Goal: Task Accomplishment & Management: Use online tool/utility

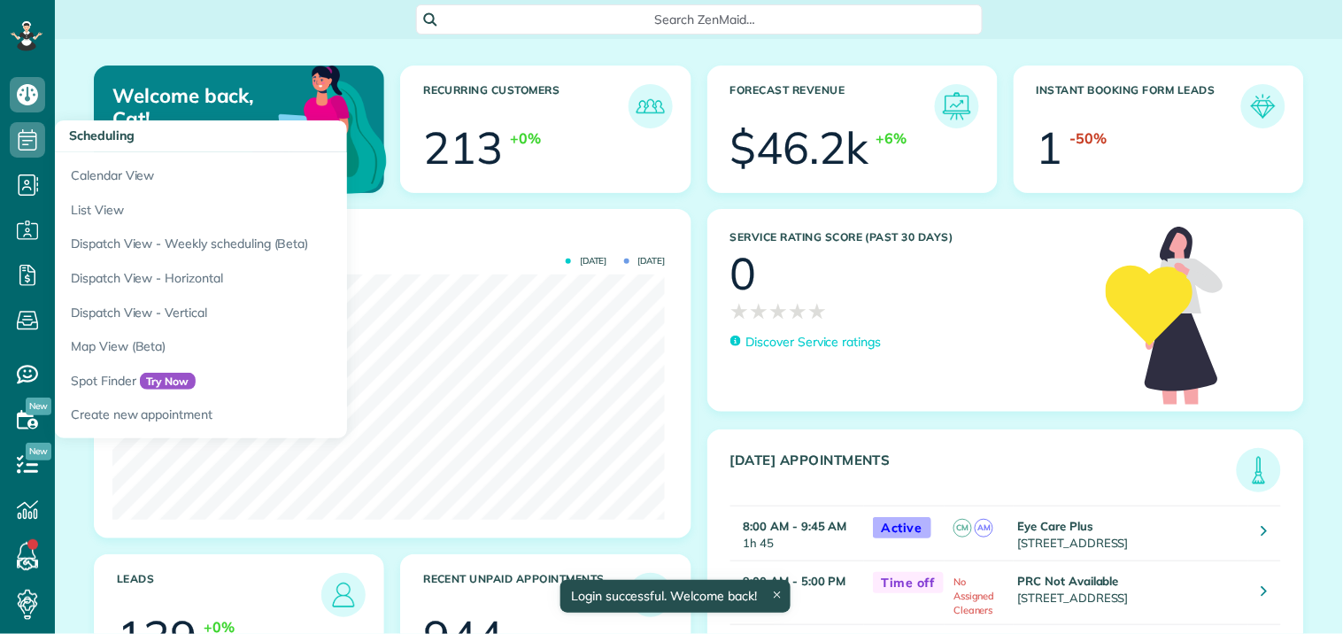
scroll to position [245, 553]
click at [30, 128] on icon at bounding box center [27, 139] width 35 height 35
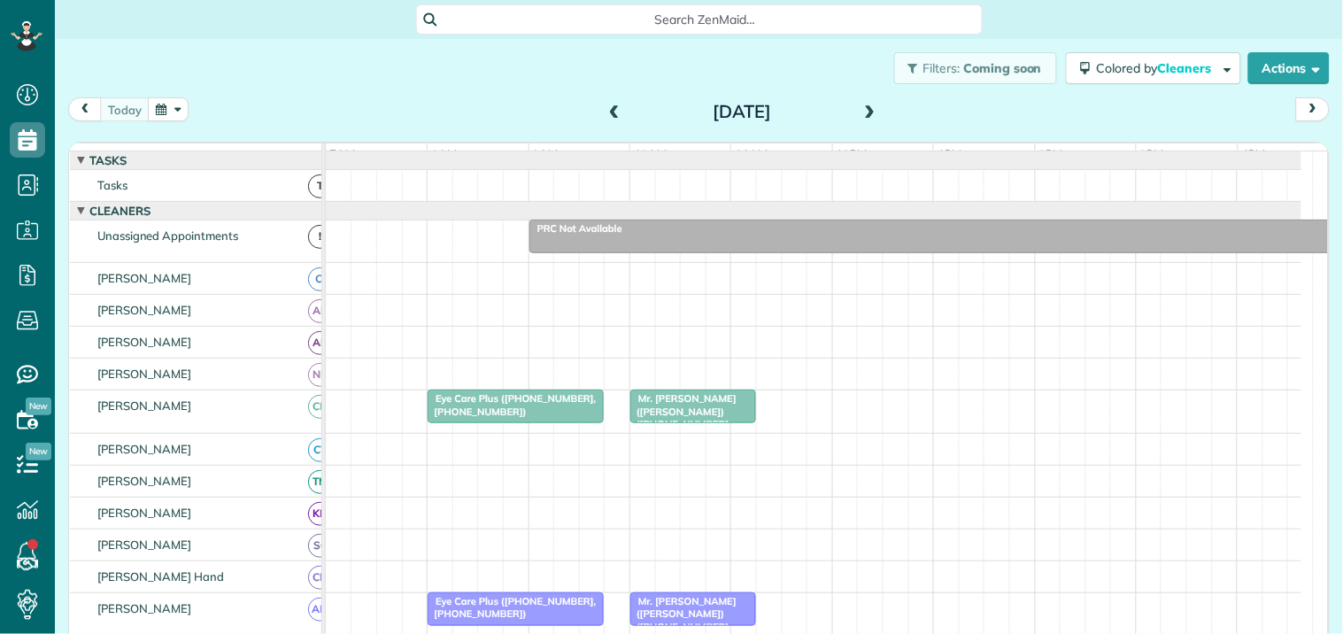
scroll to position [7, 7]
click at [154, 104] on button "button" at bounding box center [168, 109] width 41 height 24
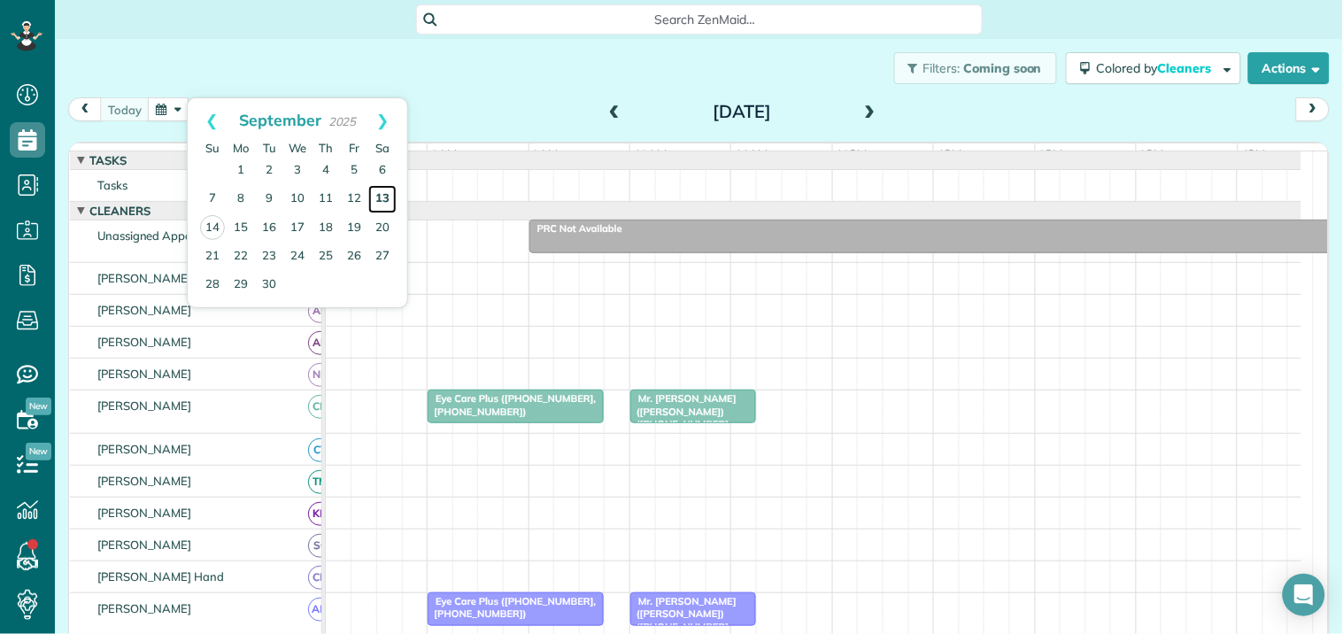
click at [386, 193] on link "13" at bounding box center [382, 199] width 28 height 28
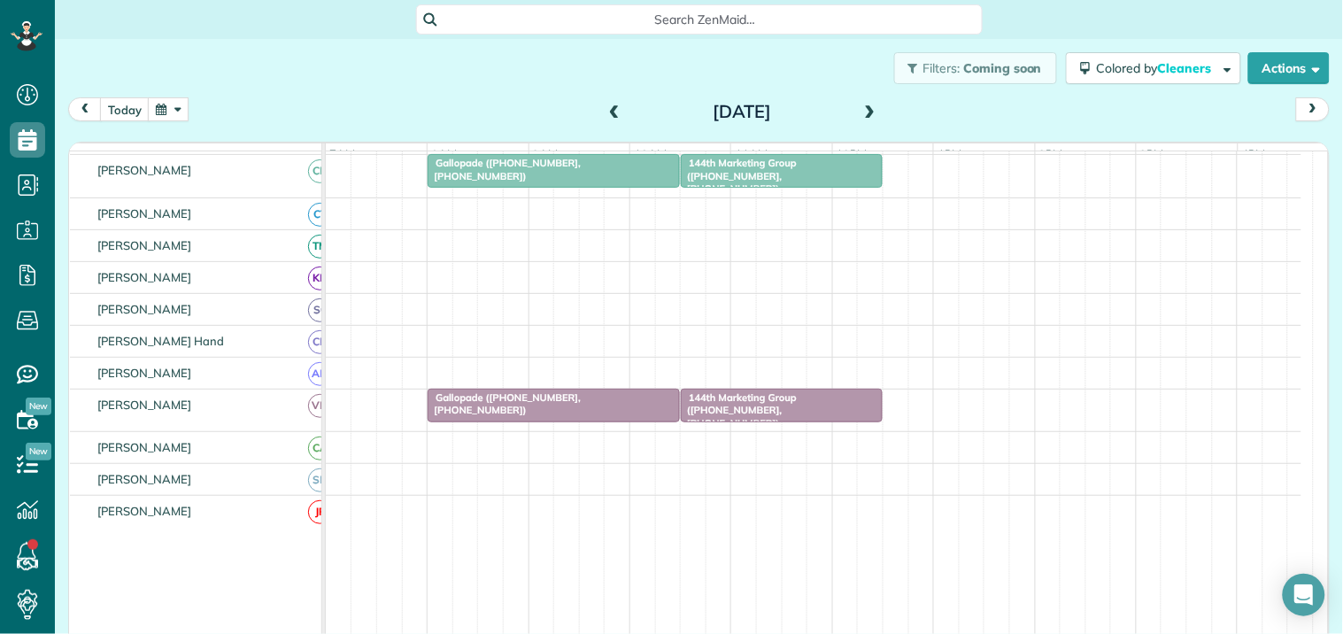
scroll to position [295, 0]
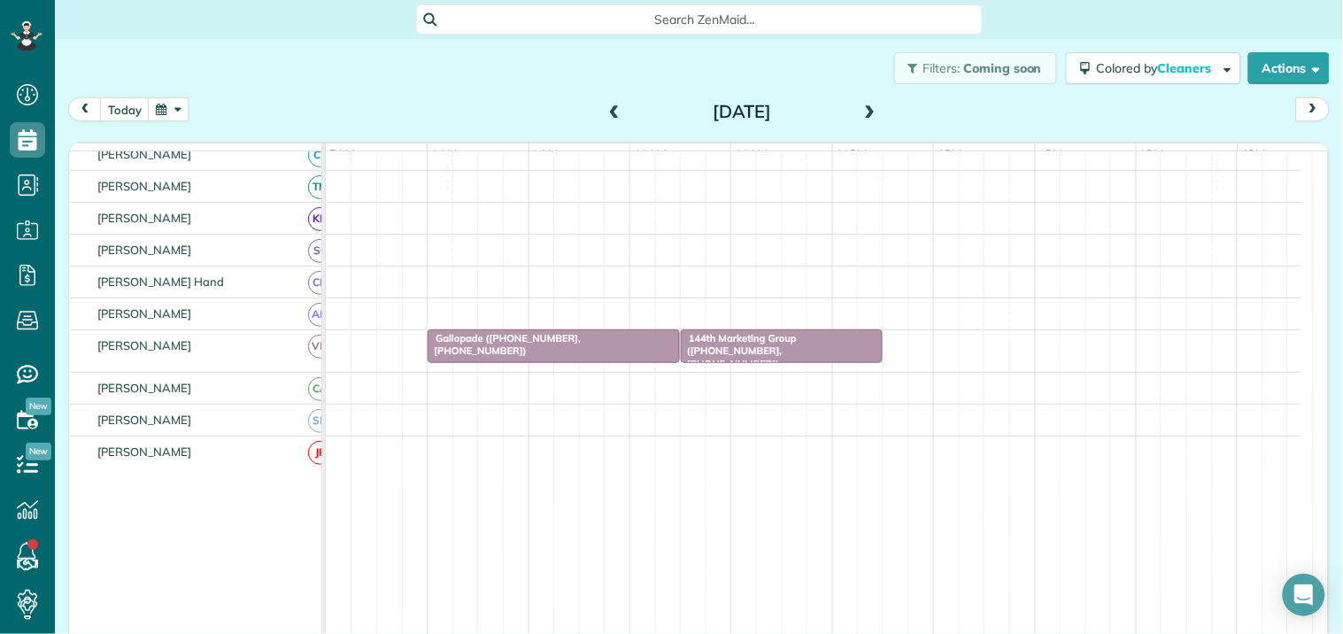
click at [559, 357] on span "Gallopade (+16786411860, +17706314222)" at bounding box center [504, 344] width 154 height 25
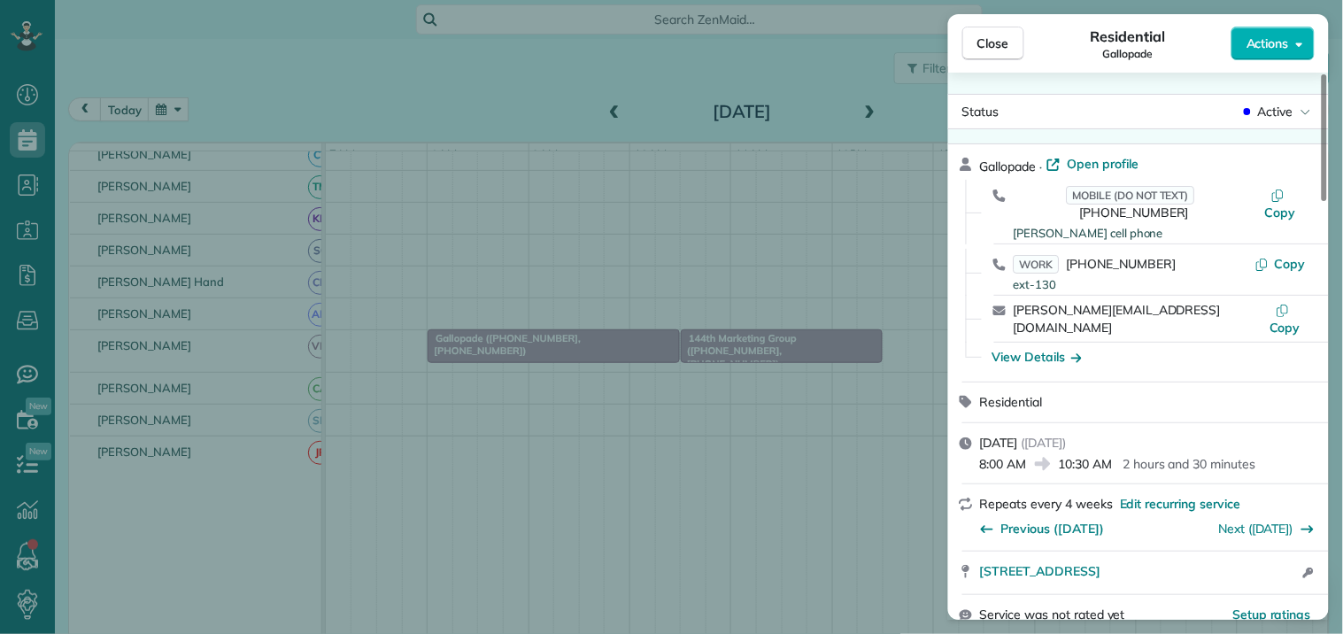
scroll to position [197, 0]
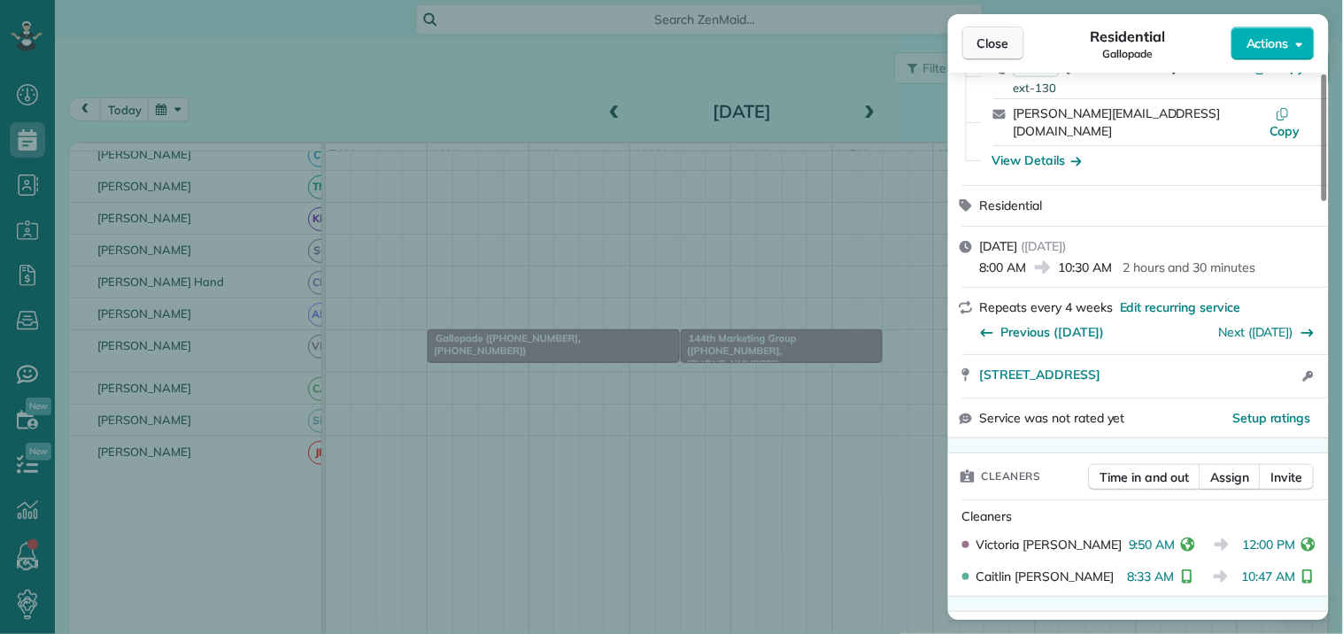
click at [1010, 29] on button "Close" at bounding box center [994, 44] width 62 height 34
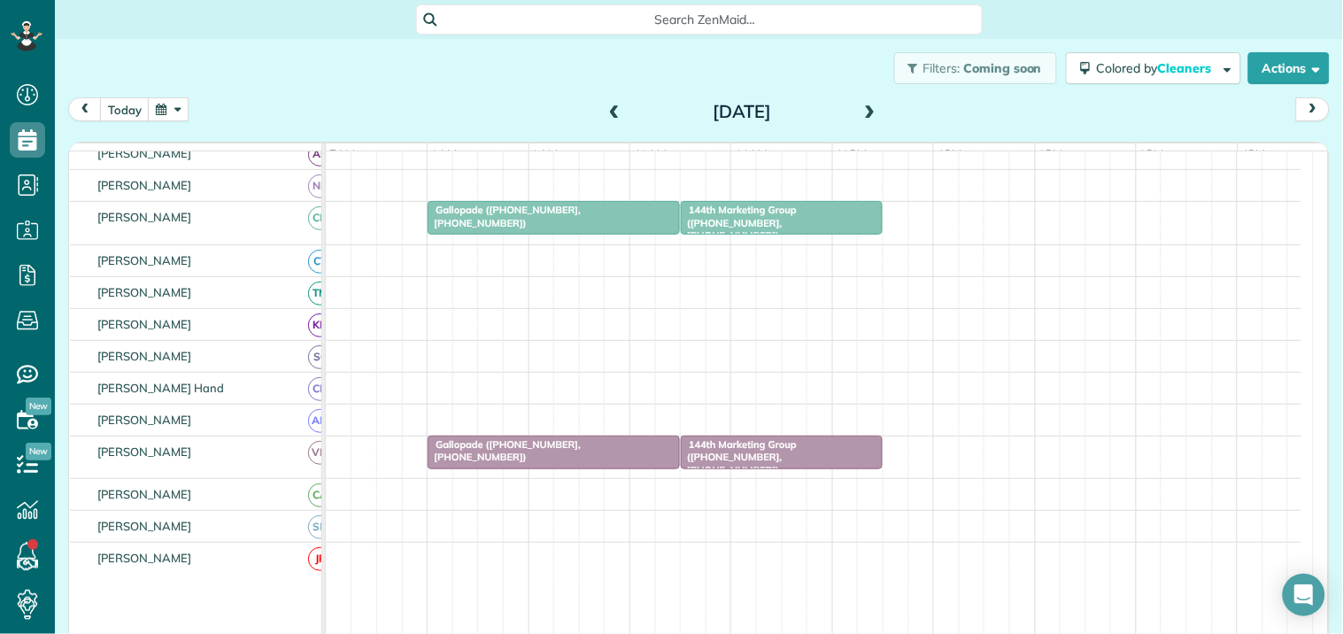
scroll to position [98, 0]
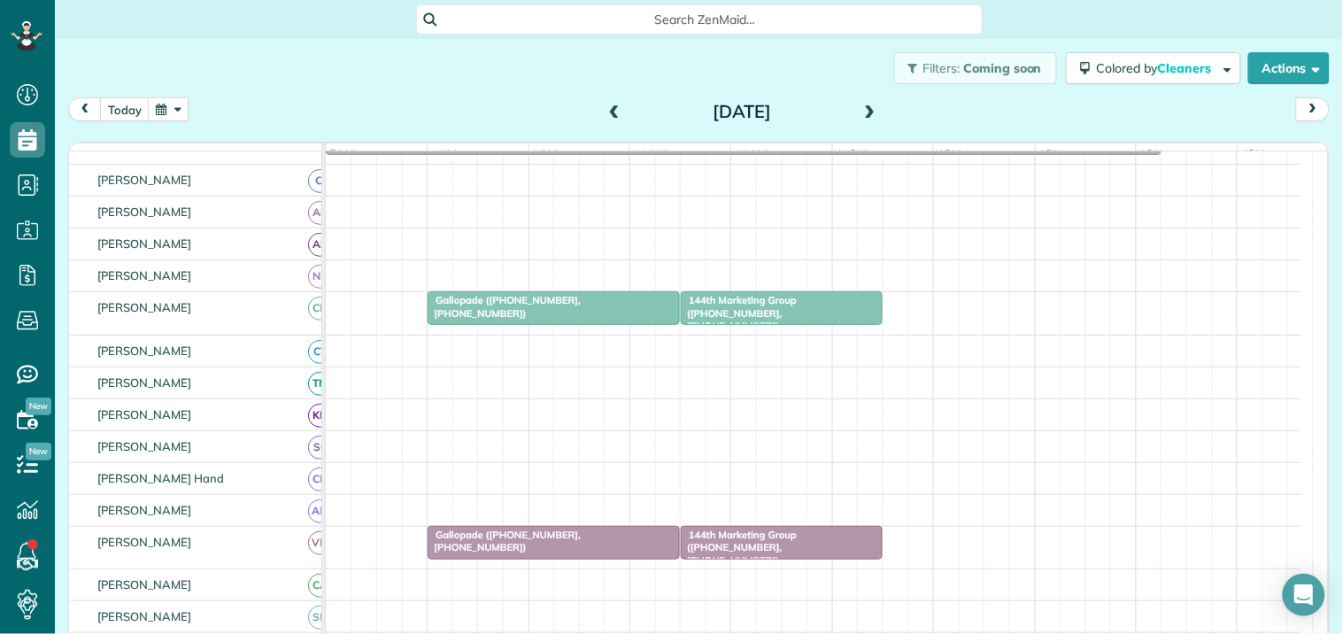
click at [781, 316] on span "144th Marketing Group (+17703011499, +17704687193)" at bounding box center [738, 313] width 117 height 38
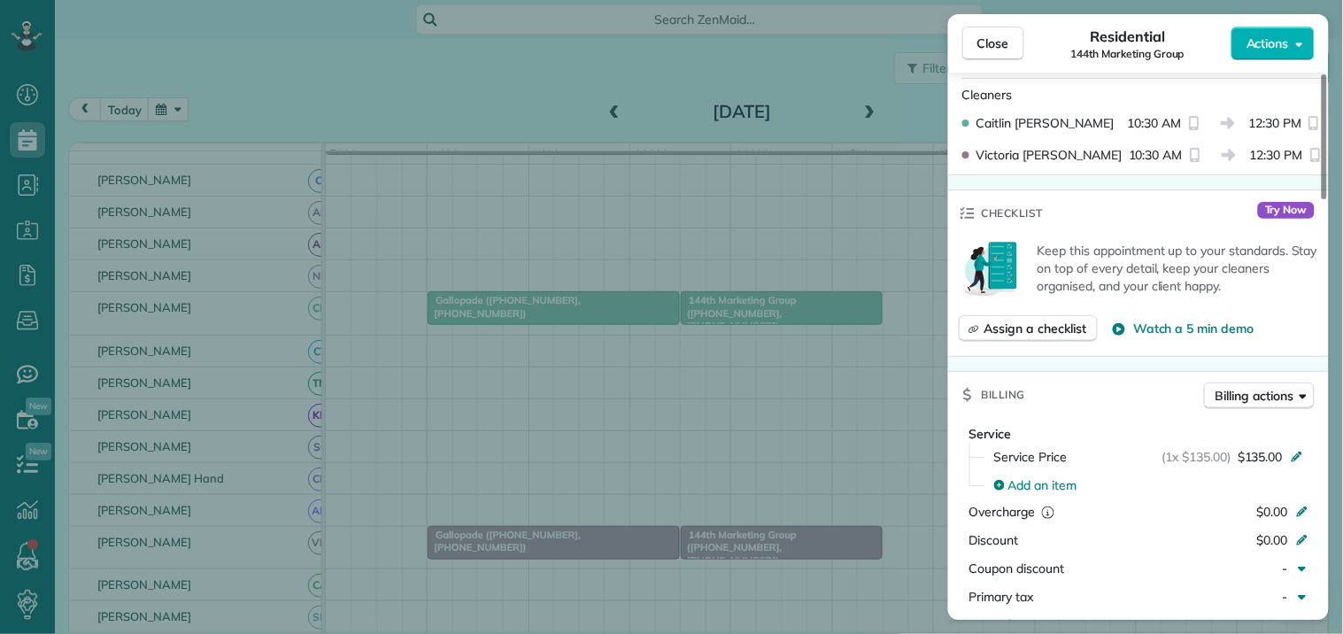
scroll to position [590, 0]
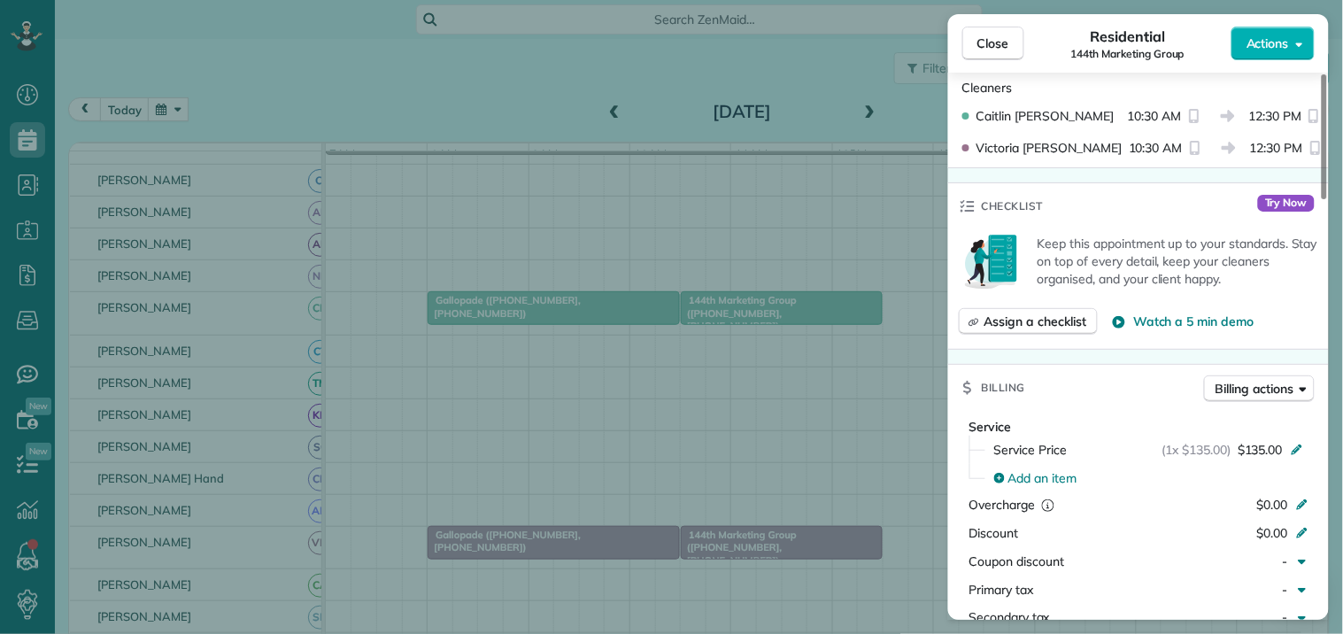
drag, startPoint x: 994, startPoint y: 49, endPoint x: 956, endPoint y: 60, distance: 39.8
click at [994, 48] on span "Close" at bounding box center [994, 44] width 32 height 18
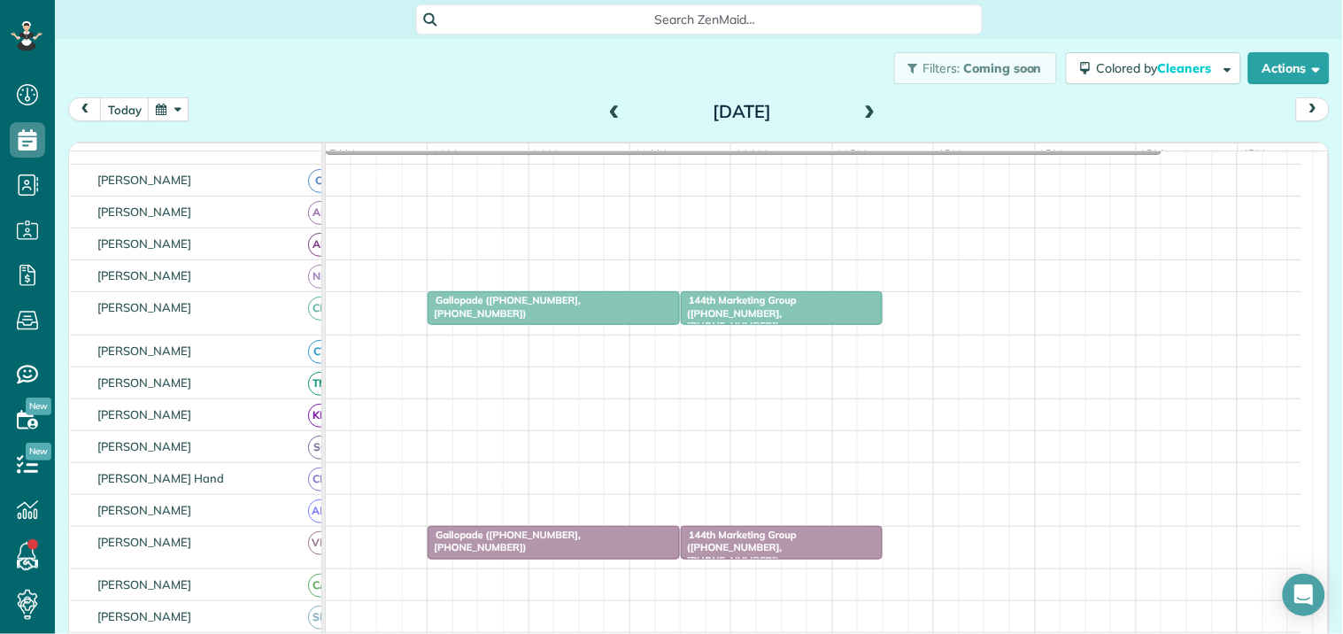
click at [861, 110] on span at bounding box center [870, 112] width 19 height 16
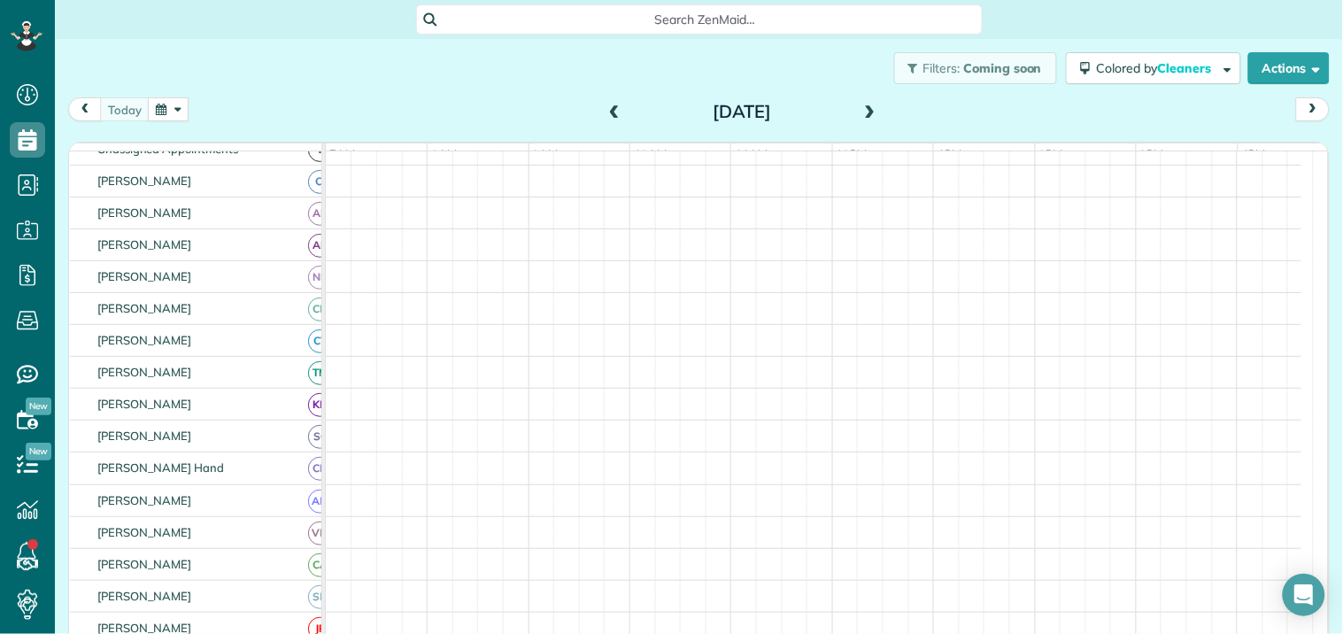
scroll to position [98, 0]
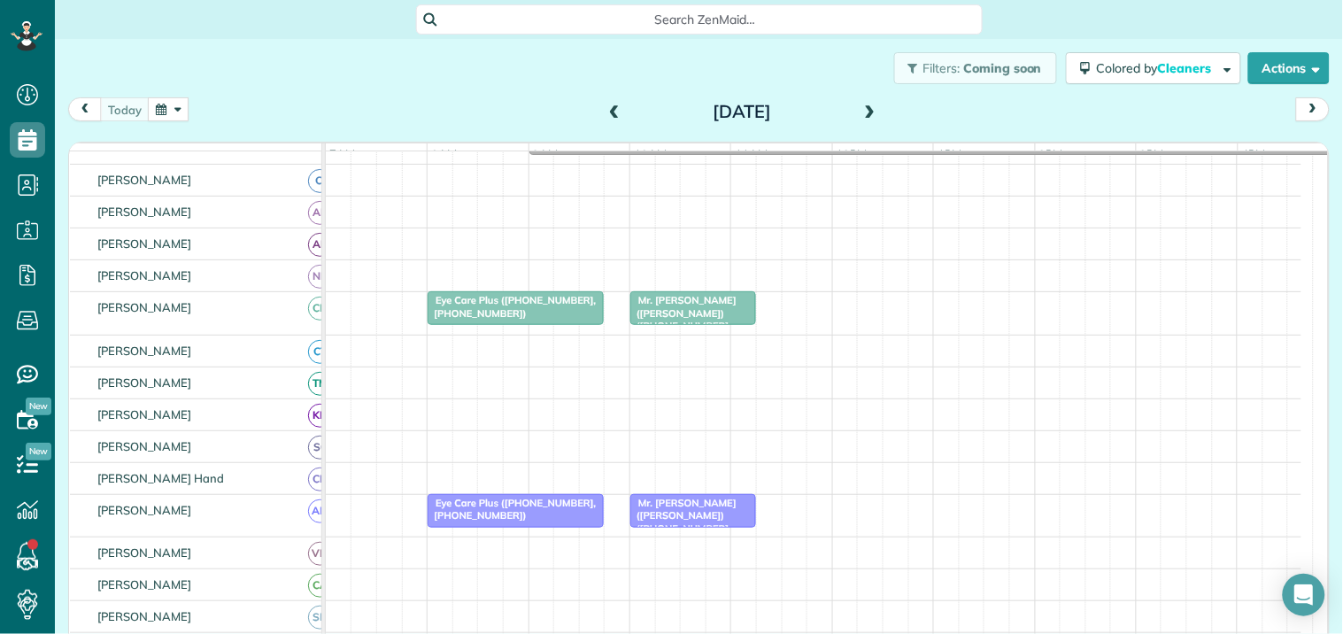
click at [467, 317] on span "Eye Care Plus (+17704872020, +16785728054)" at bounding box center [511, 306] width 169 height 25
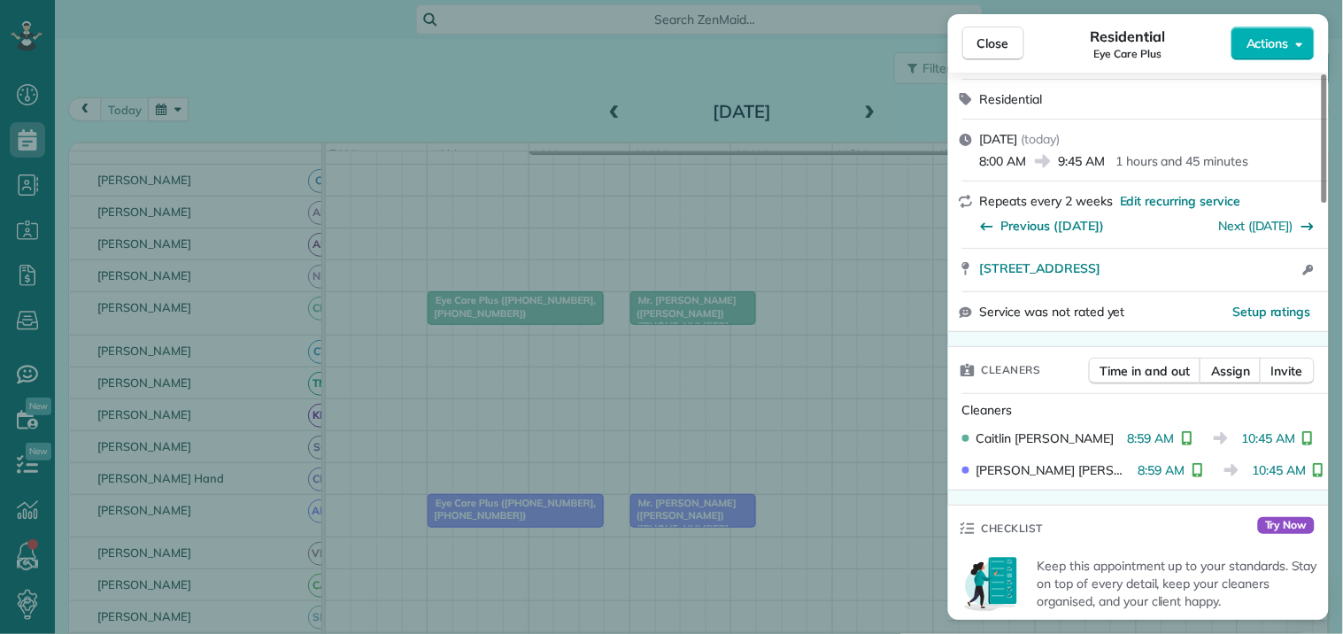
scroll to position [295, 0]
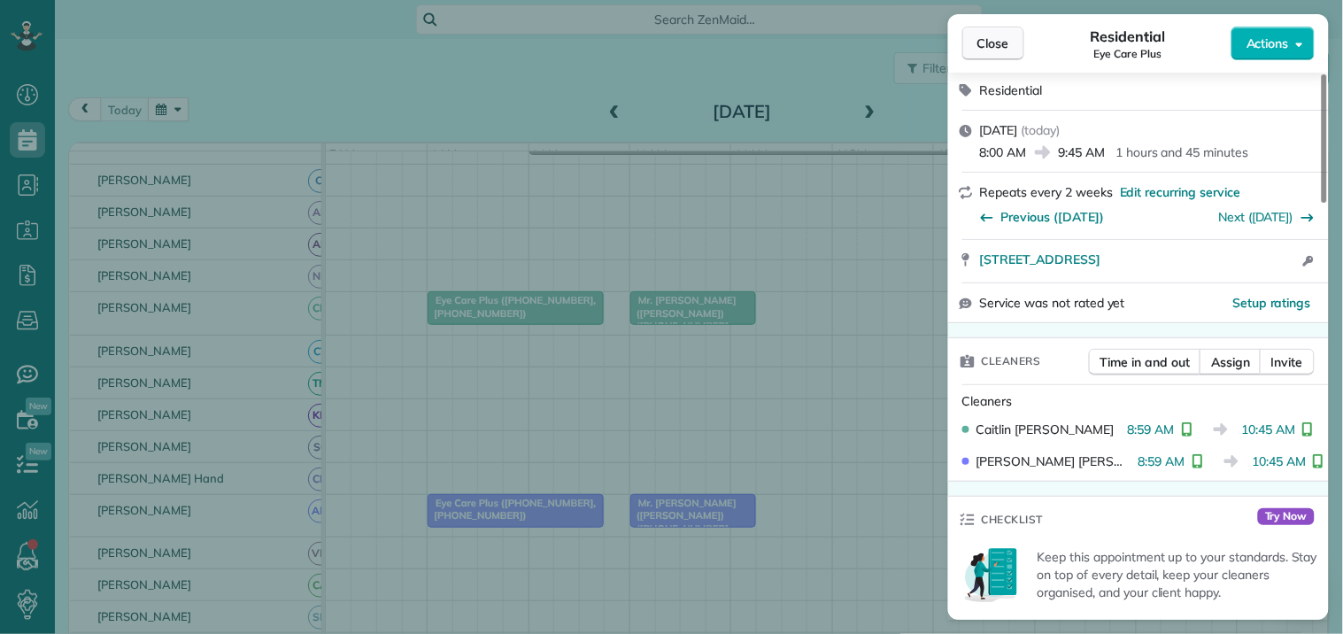
click at [1003, 38] on span "Close" at bounding box center [994, 44] width 32 height 18
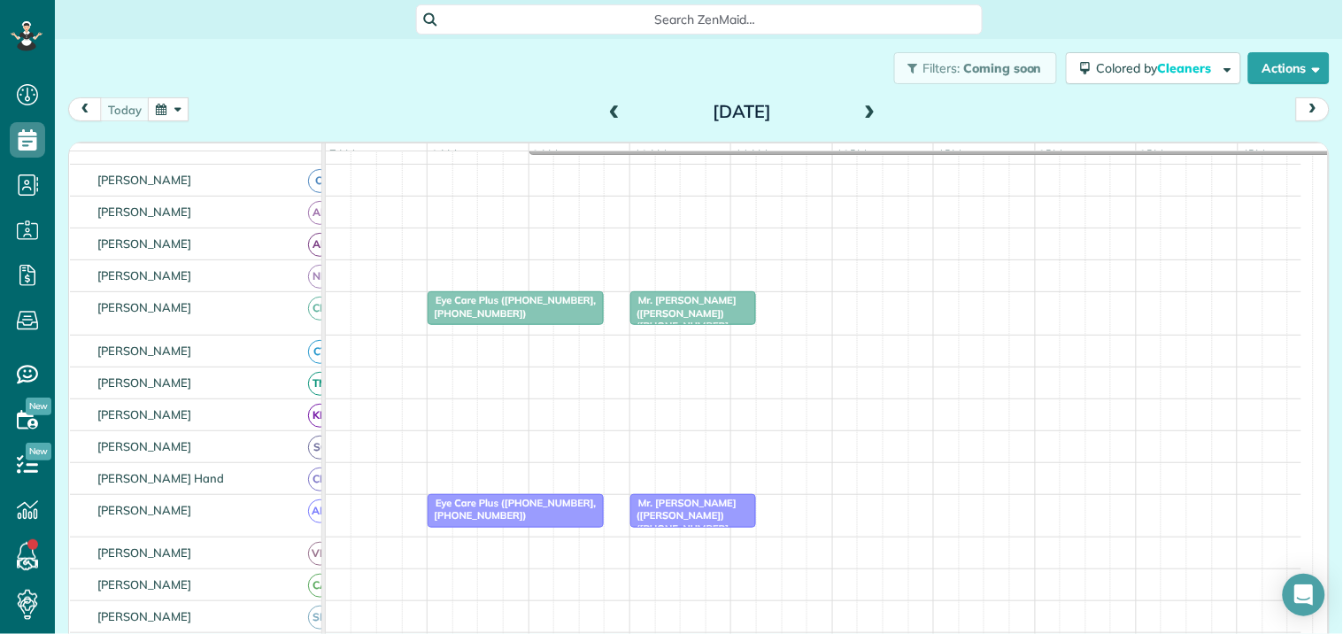
click at [688, 308] on div "Mr. Mike Martin (Edward Jones) (+16783641204, +16786136377)" at bounding box center [693, 319] width 115 height 50
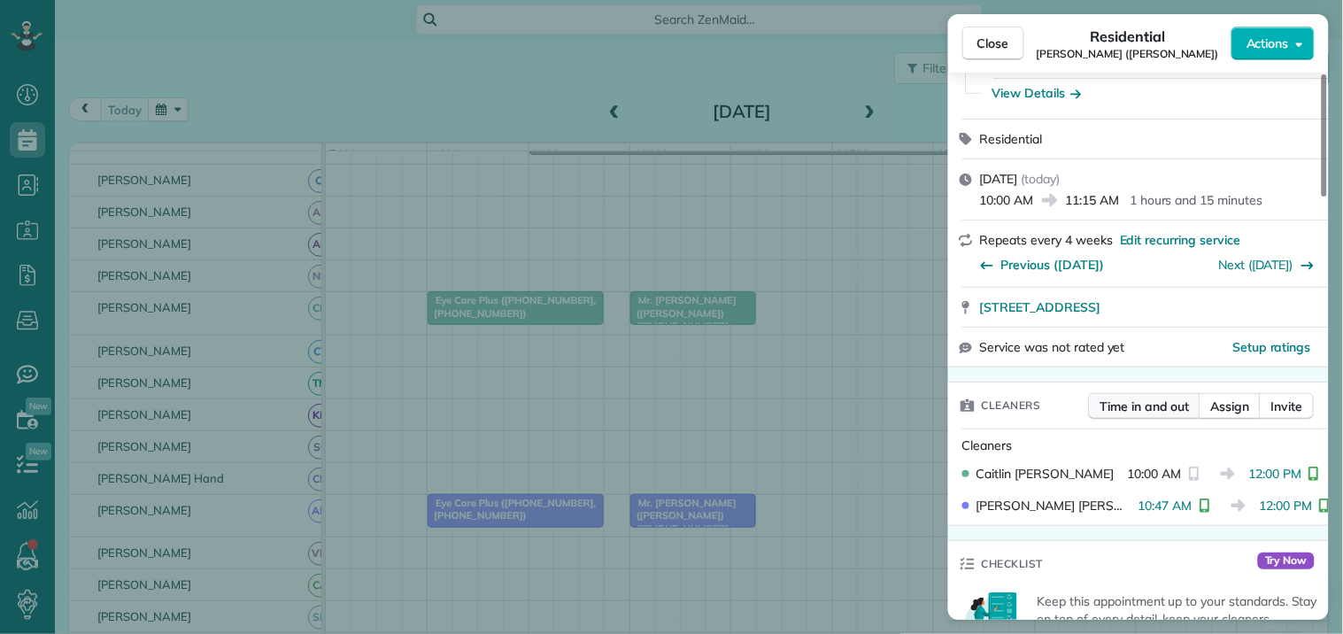
scroll to position [295, 0]
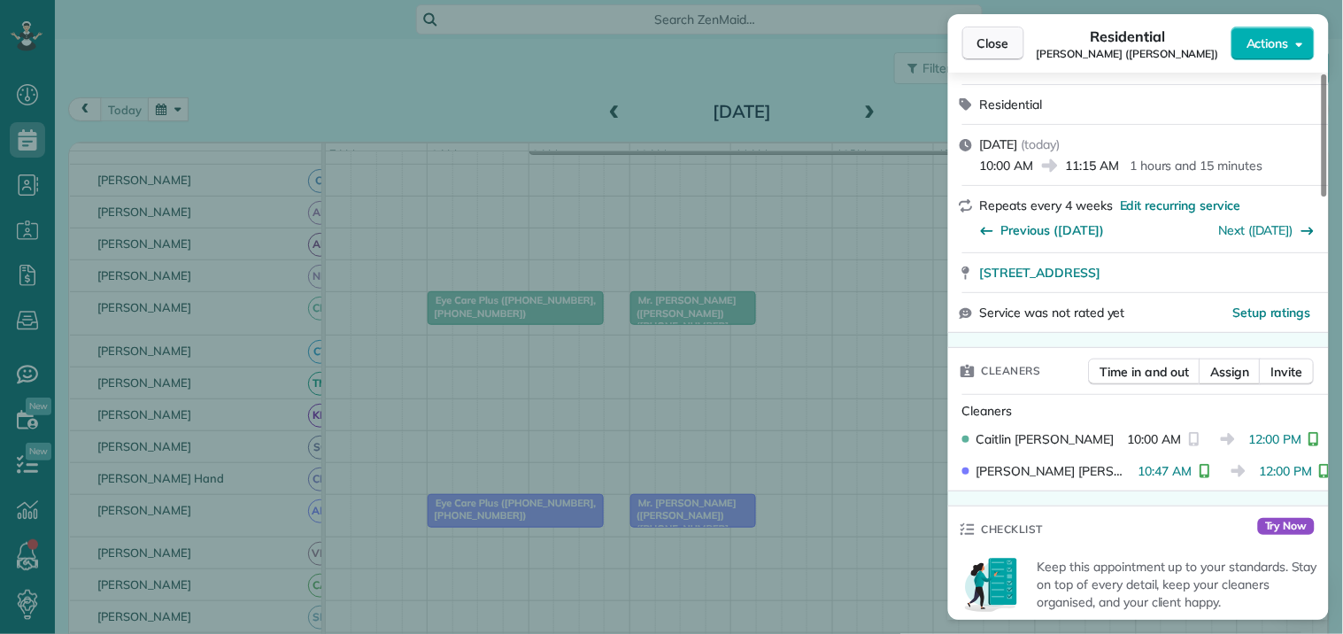
click at [994, 44] on span "Close" at bounding box center [994, 44] width 32 height 18
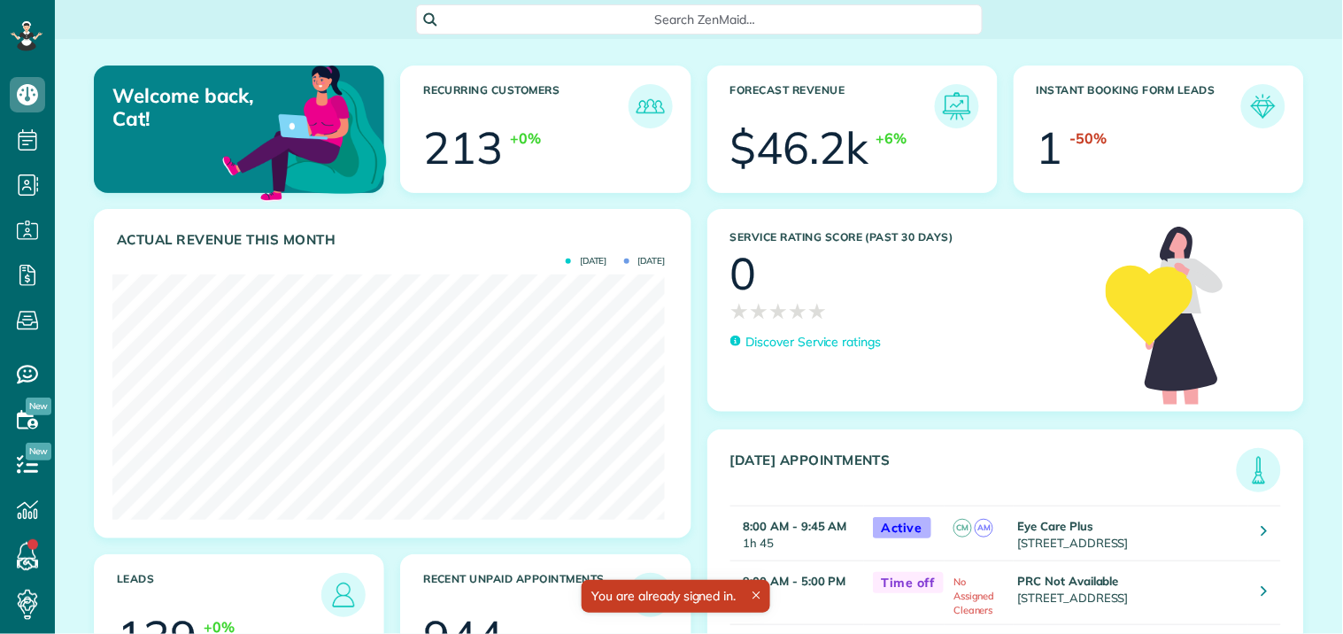
scroll to position [245, 553]
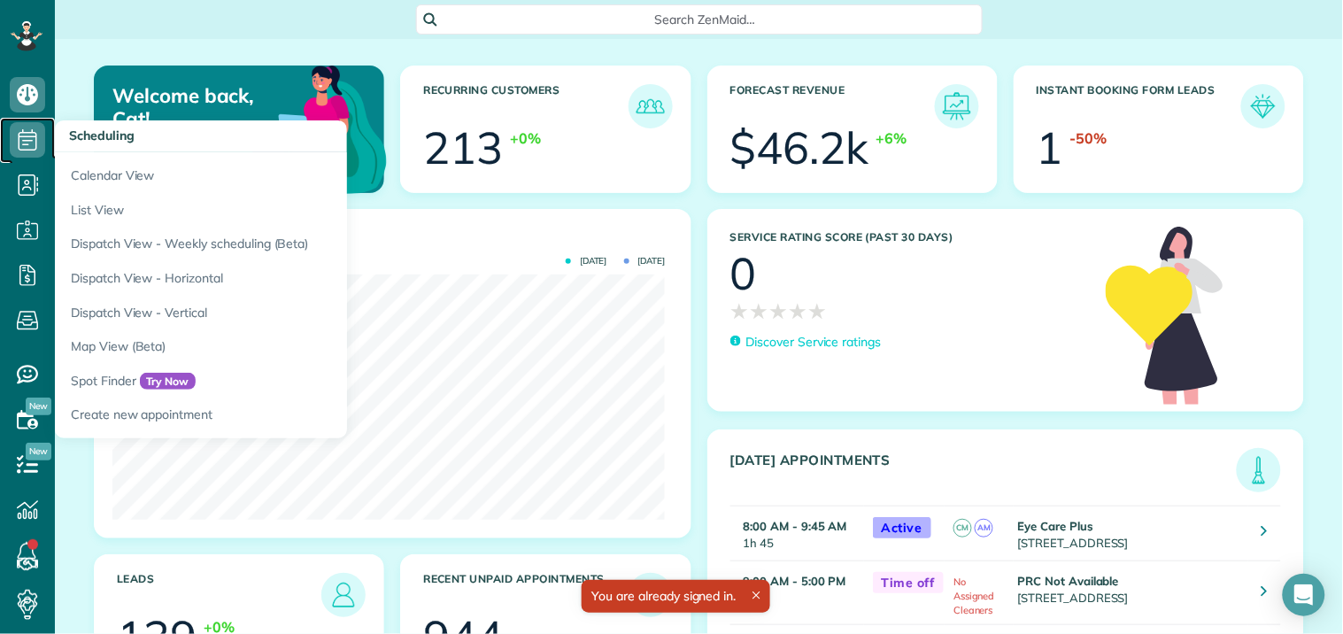
click at [38, 136] on icon at bounding box center [27, 139] width 35 height 35
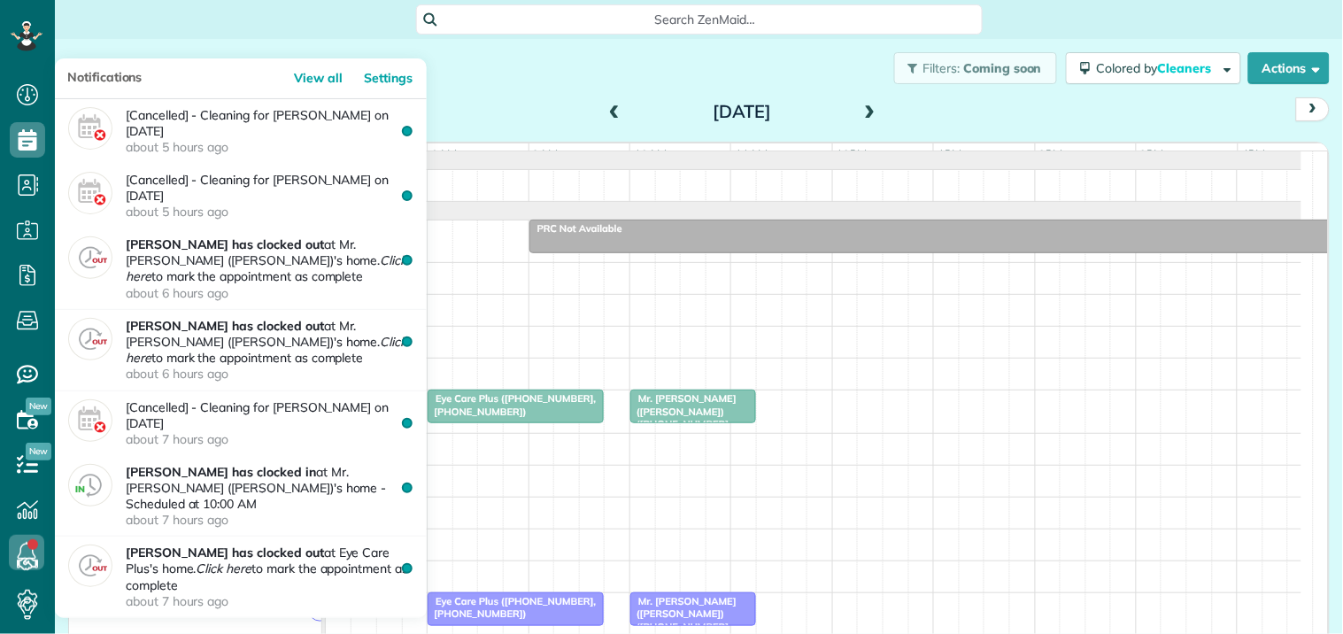
scroll to position [7, 7]
click at [24, 554] on icon at bounding box center [26, 552] width 35 height 35
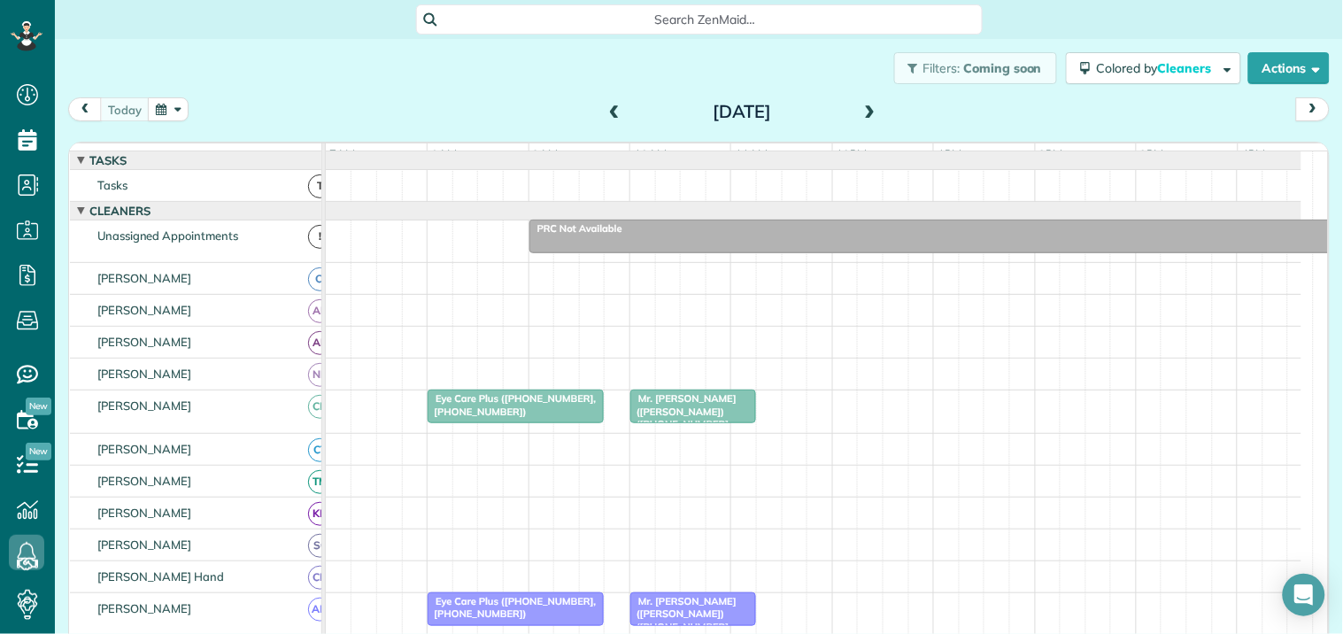
click at [507, 85] on div "Filters: Coming soon Colored by Cleaners Color by Cleaner Color by Team Color b…" at bounding box center [699, 68] width 1288 height 58
click at [861, 112] on span at bounding box center [870, 112] width 19 height 16
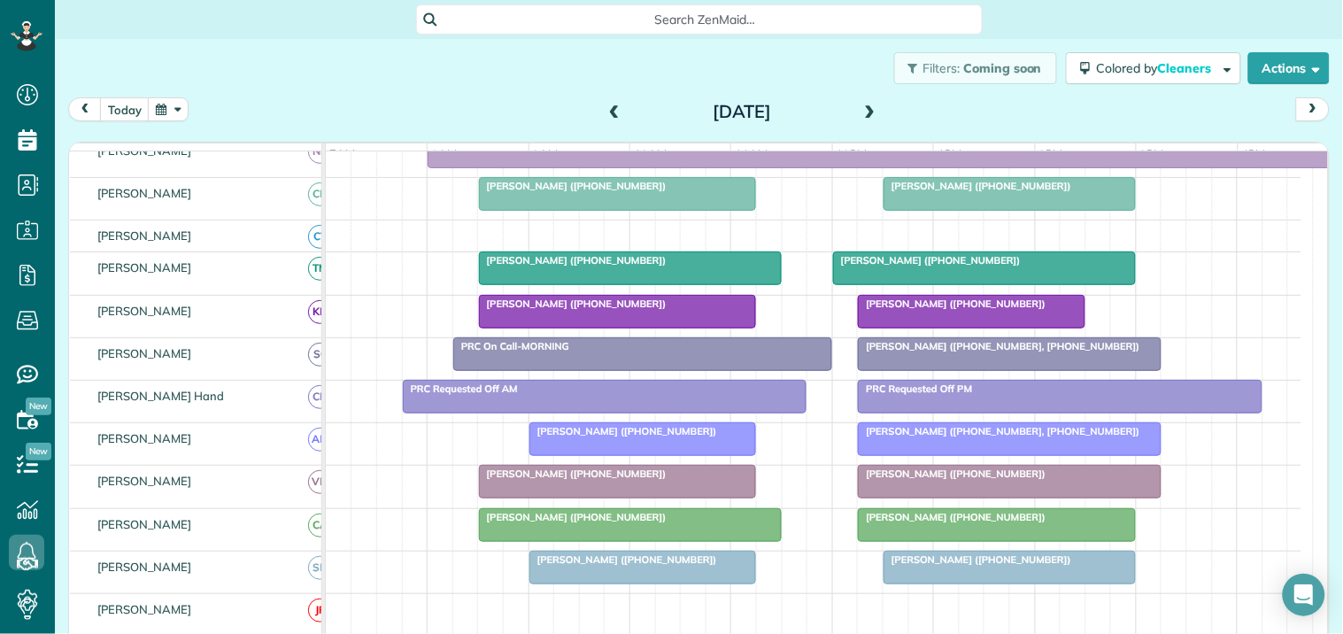
scroll to position [197, 0]
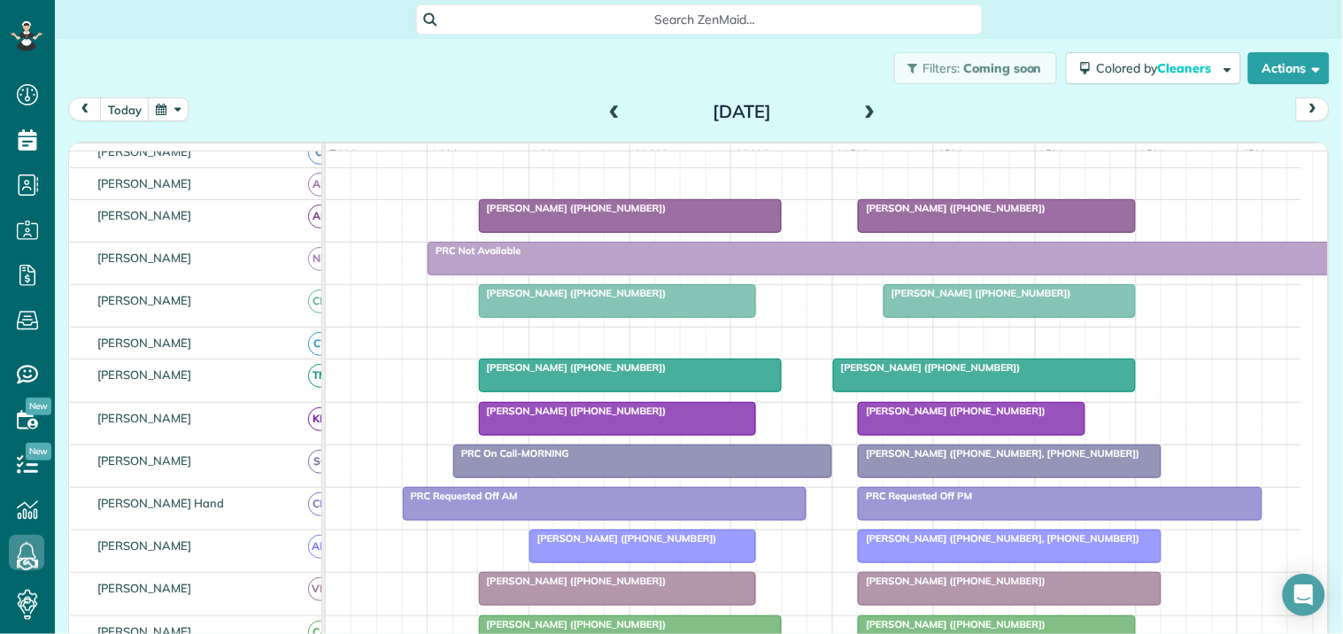
click at [866, 104] on span at bounding box center [870, 112] width 19 height 16
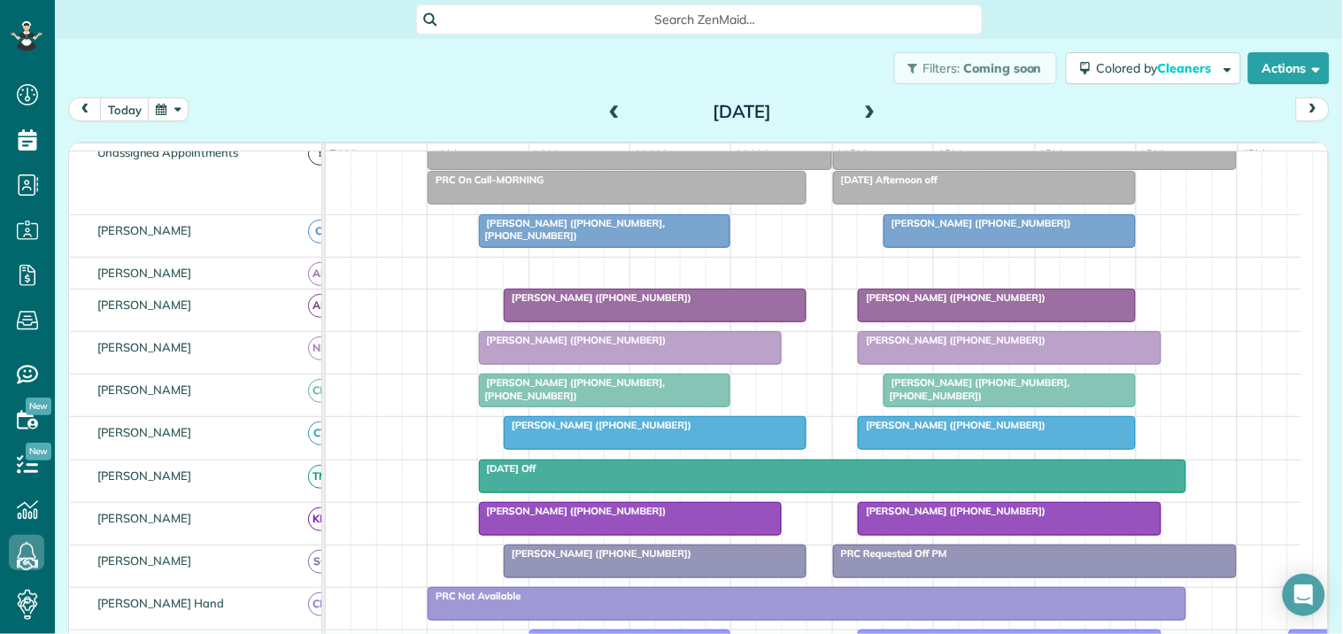
scroll to position [73, 0]
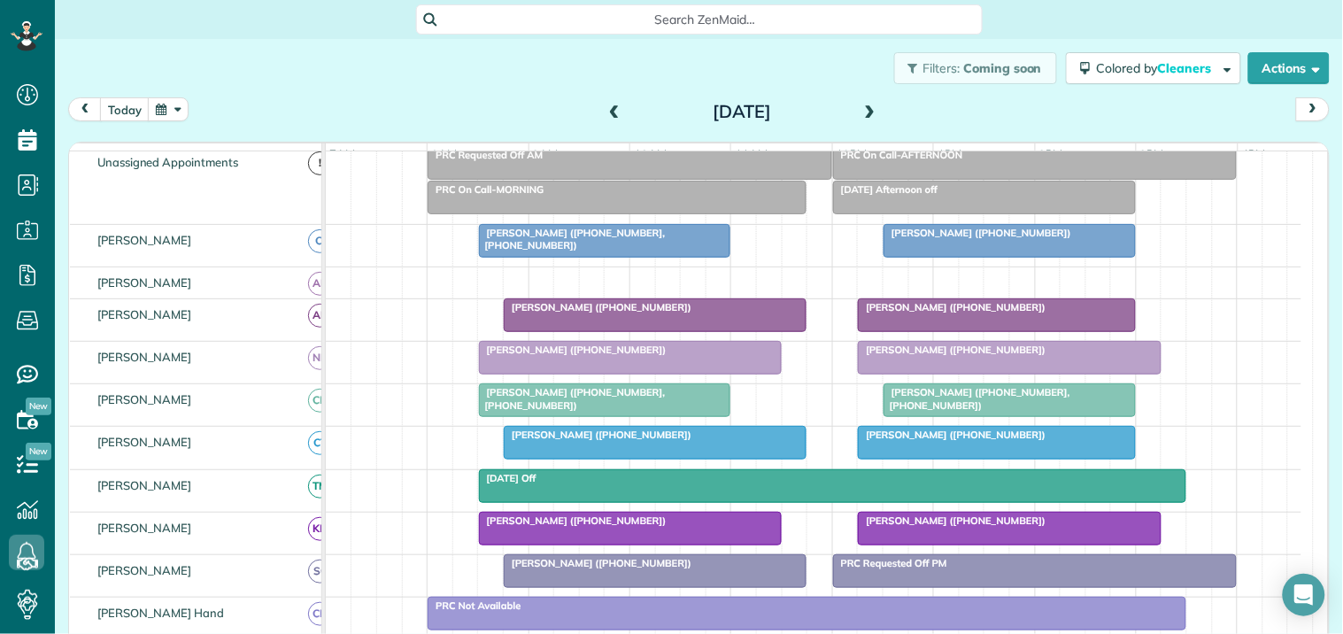
click at [870, 109] on span at bounding box center [870, 112] width 19 height 16
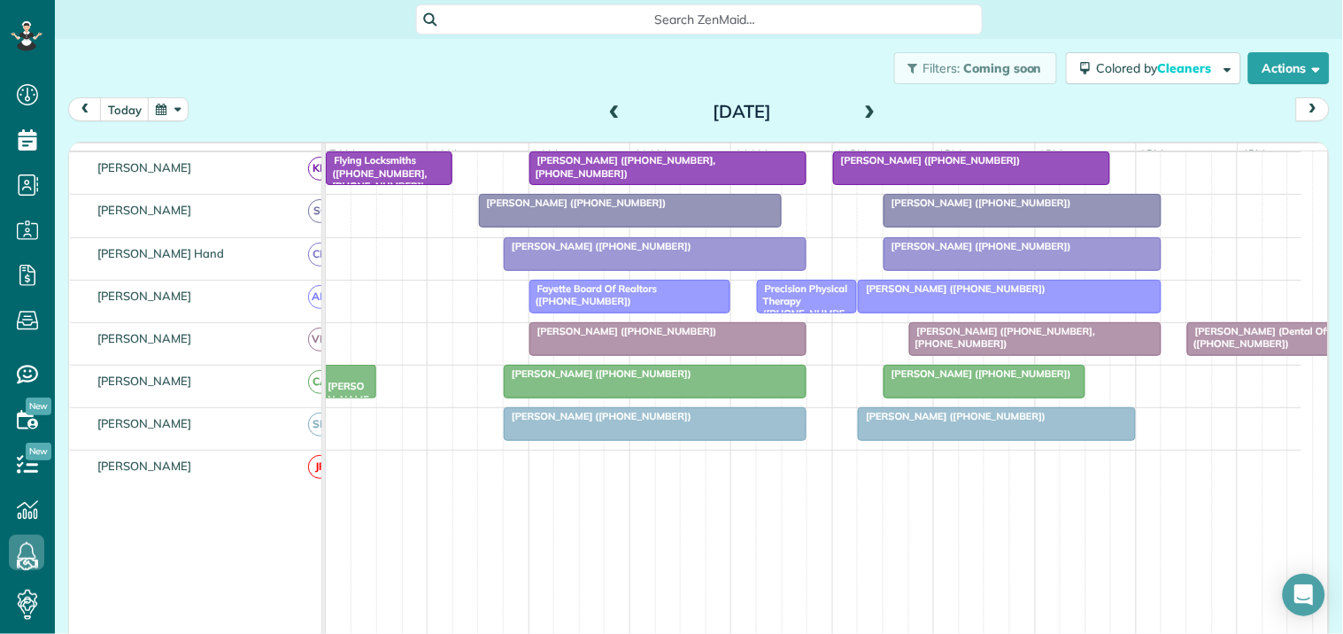
scroll to position [0, 0]
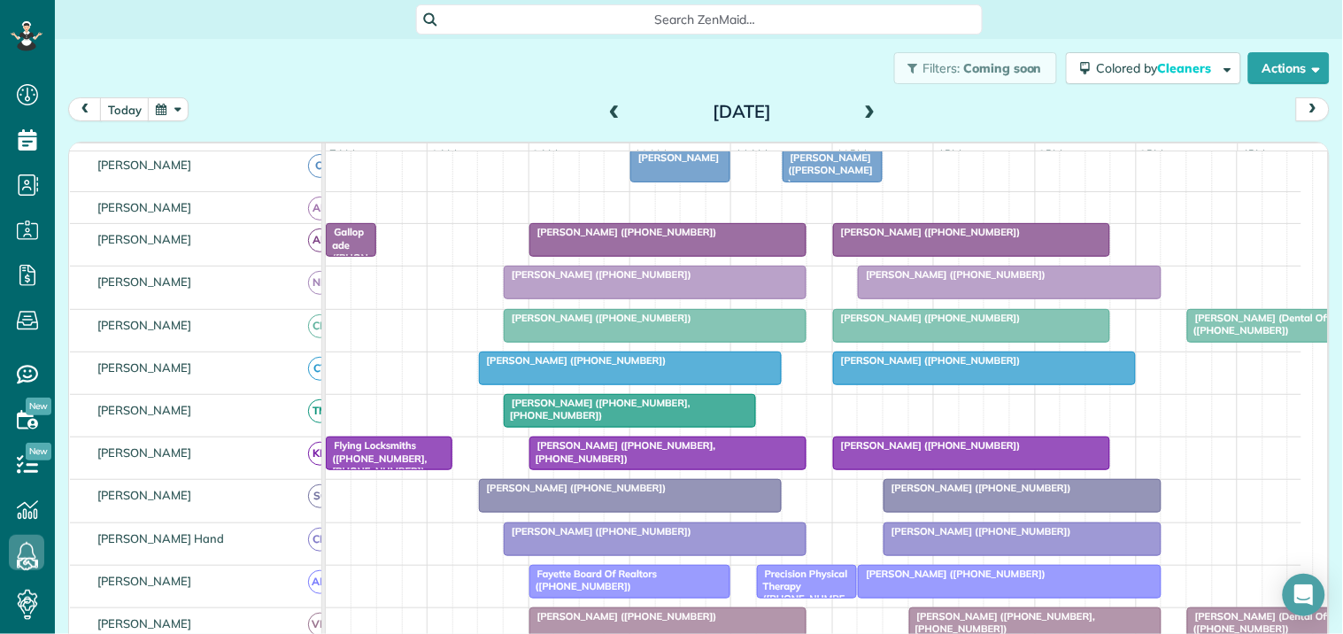
click at [866, 108] on span at bounding box center [870, 112] width 19 height 16
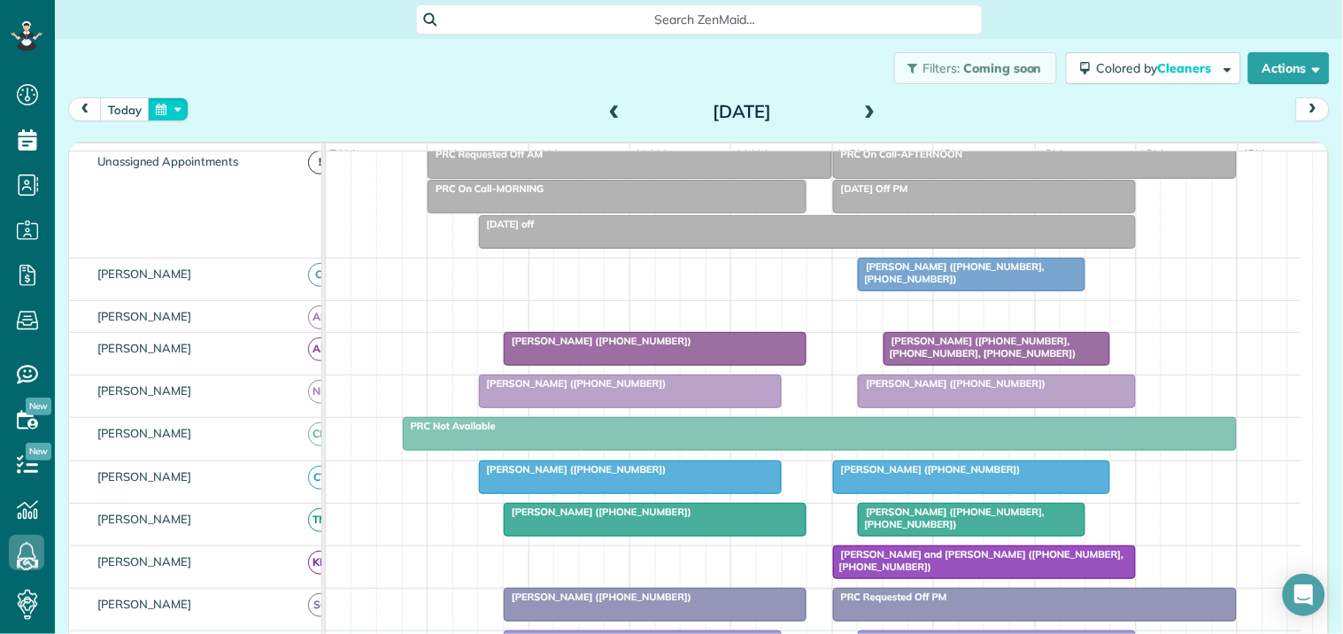
click at [166, 106] on button "button" at bounding box center [168, 109] width 41 height 24
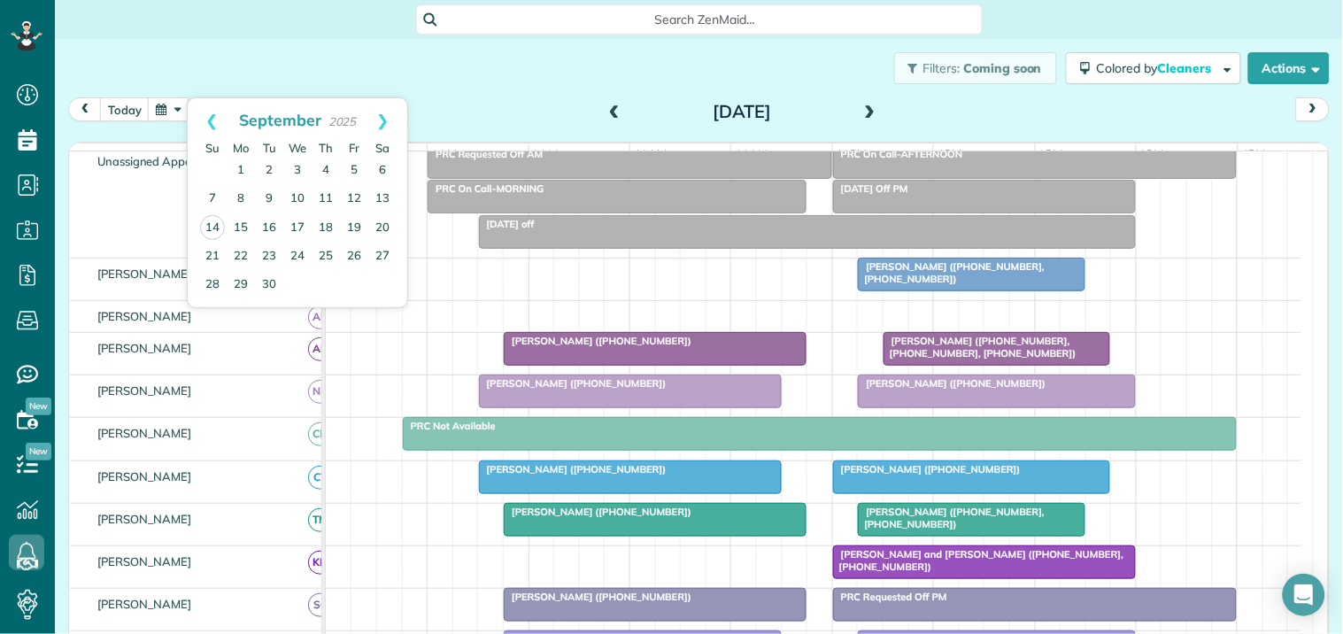
click at [511, 89] on div "Filters: Coming soon Colored by Cleaners Color by Cleaner Color by Team Color b…" at bounding box center [699, 68] width 1288 height 58
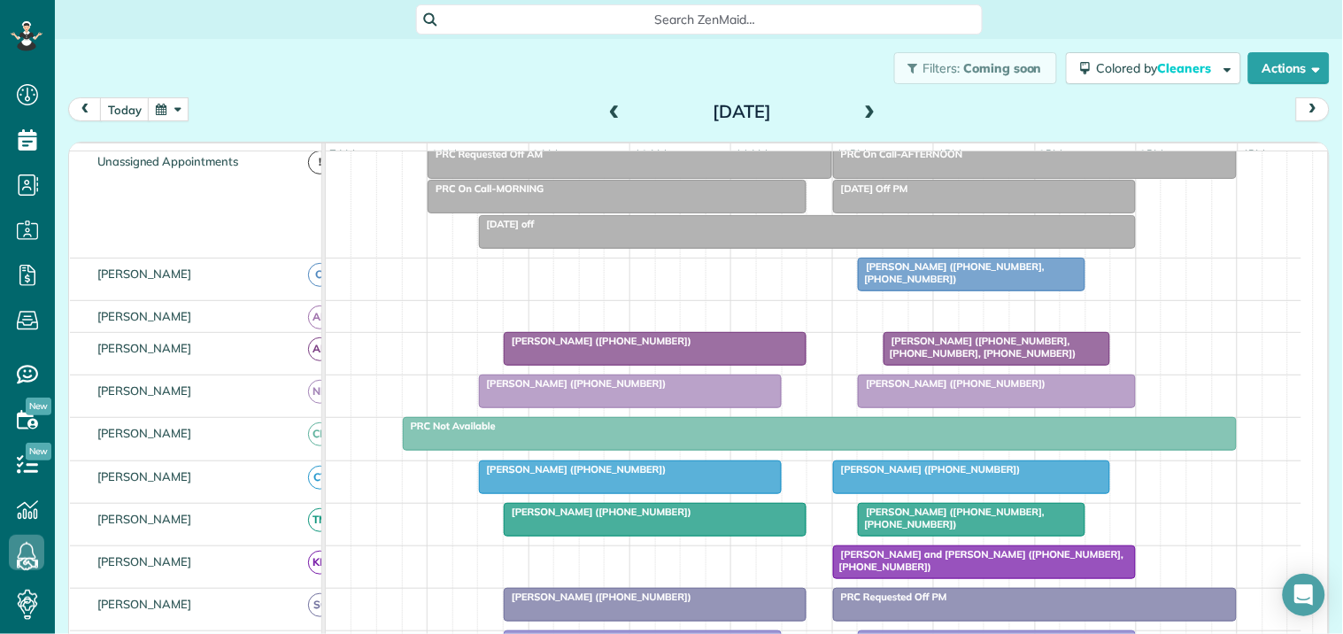
click at [177, 98] on button "button" at bounding box center [168, 109] width 41 height 24
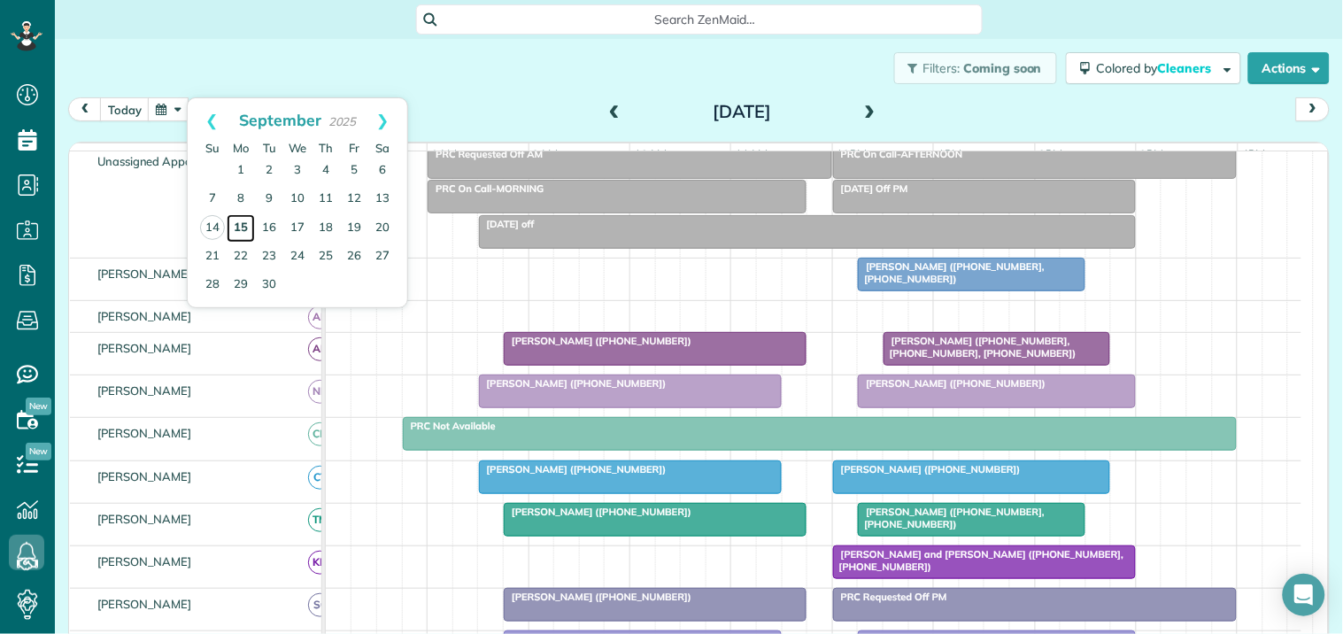
click at [244, 225] on link "15" at bounding box center [241, 228] width 28 height 28
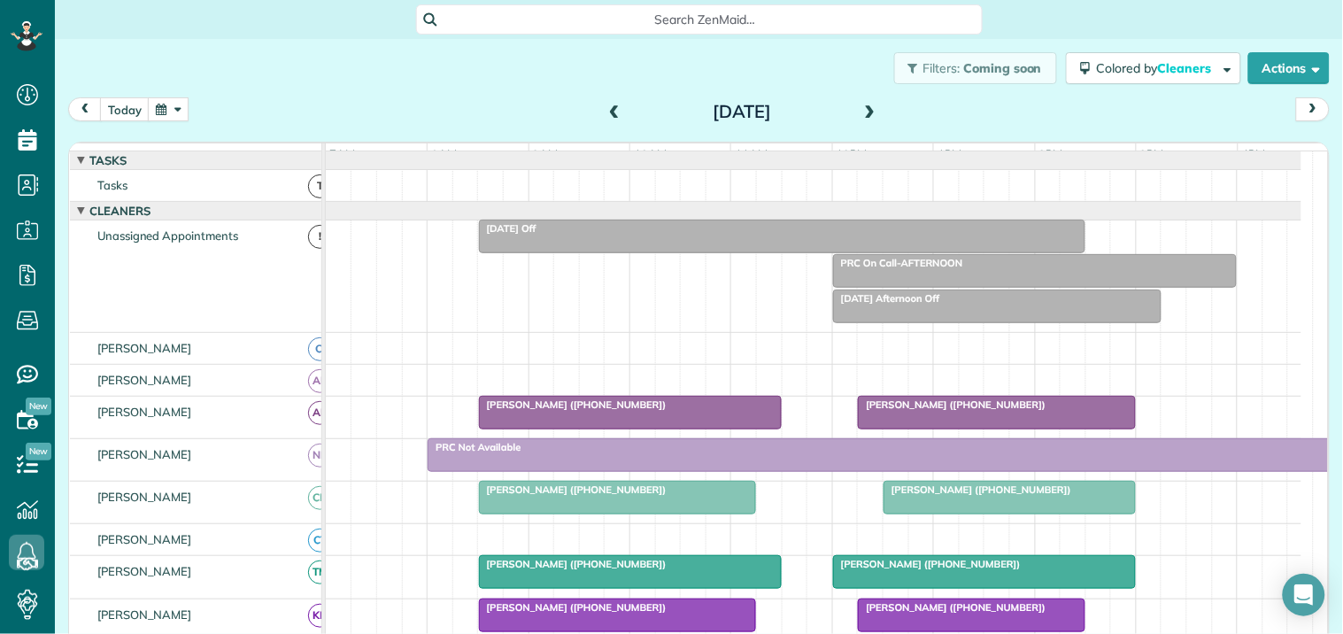
click at [862, 111] on span at bounding box center [870, 112] width 19 height 16
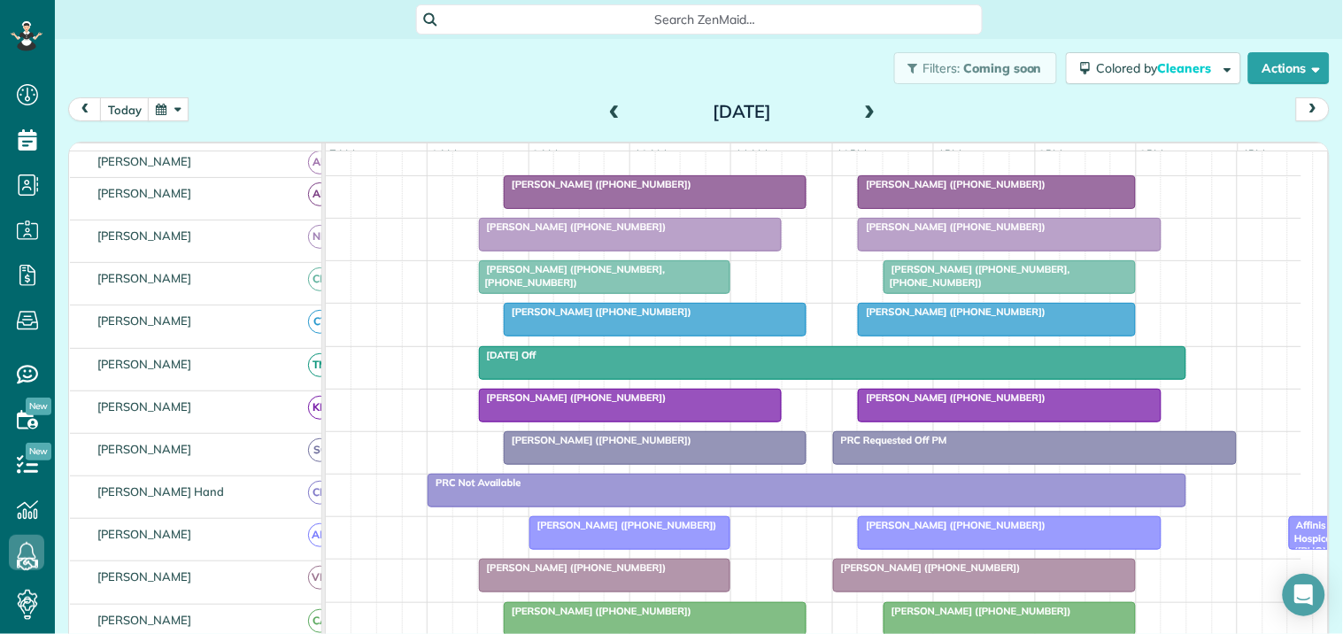
scroll to position [197, 0]
click at [959, 208] on div at bounding box center [997, 192] width 276 height 32
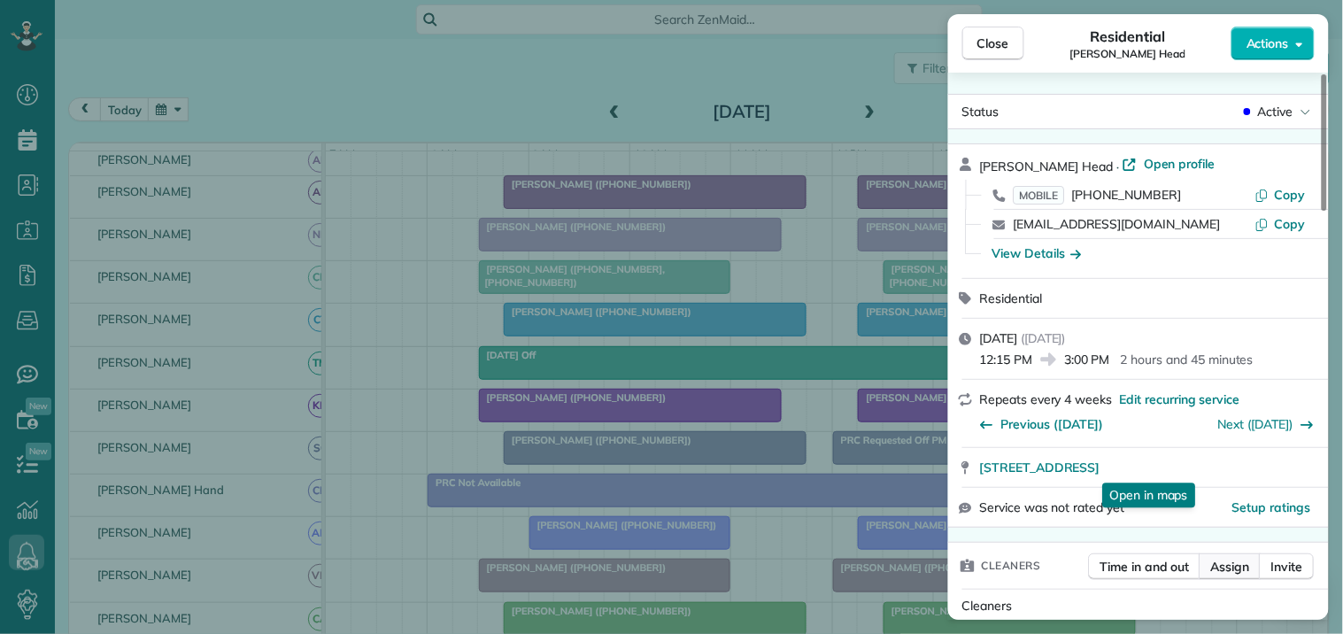
click at [1241, 564] on span "Assign" at bounding box center [1230, 567] width 39 height 18
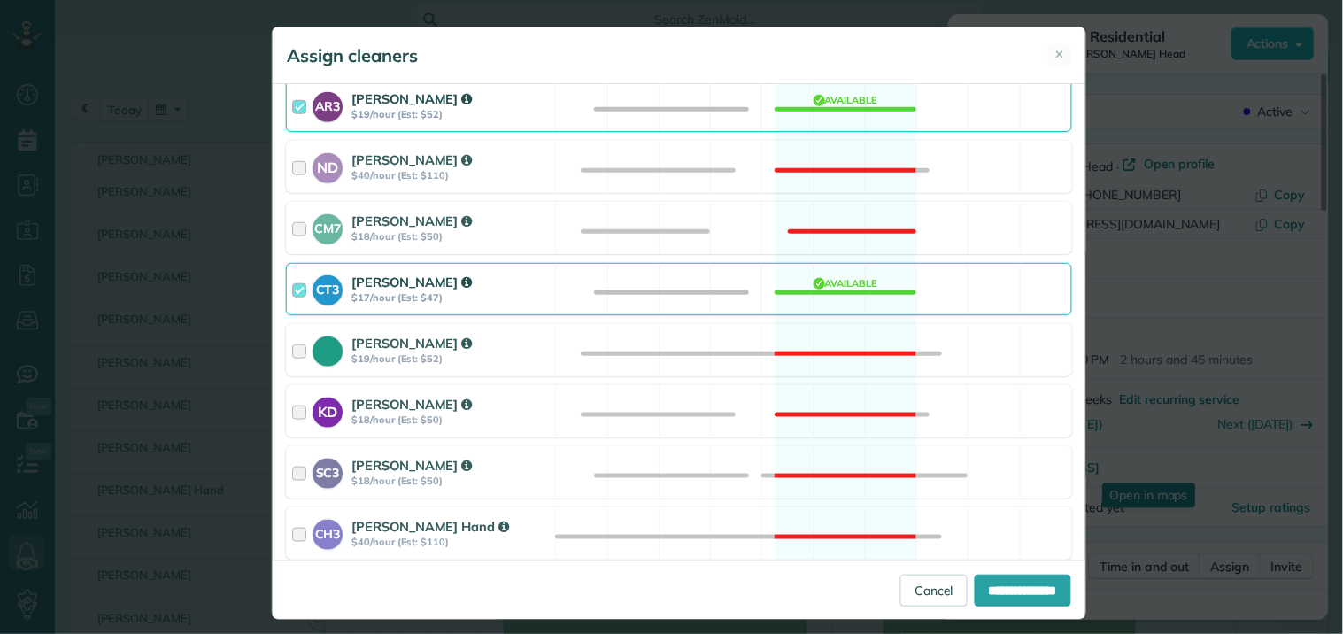
scroll to position [393, 0]
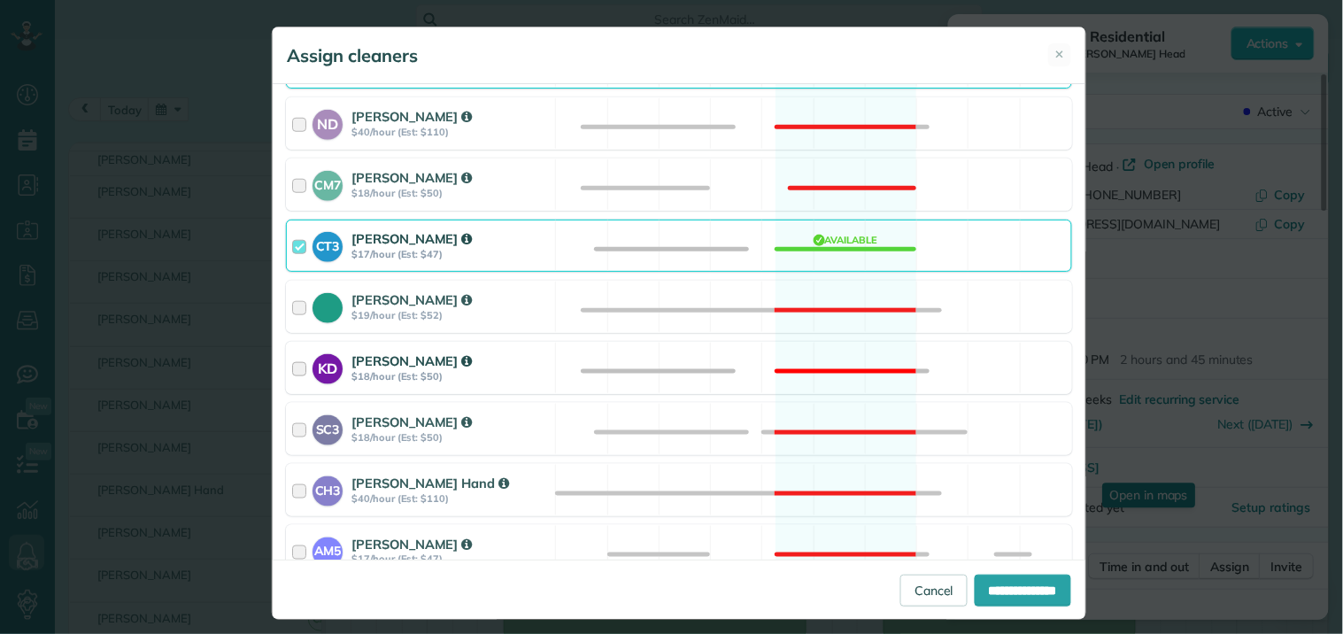
click at [851, 356] on div "KD Katerina Doane $18/hour (Est: $50) Not available" at bounding box center [679, 368] width 786 height 52
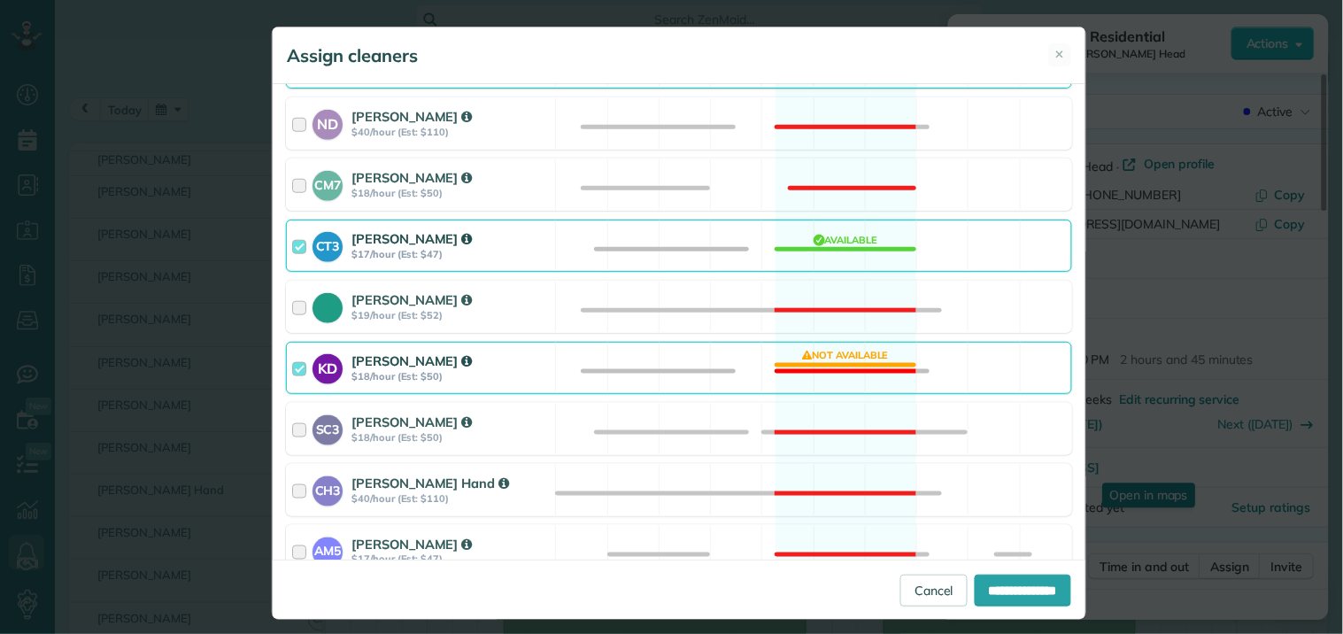
click at [851, 250] on div "CT3 Crystal Todd $17/hour (Est: $47) Available" at bounding box center [679, 246] width 786 height 52
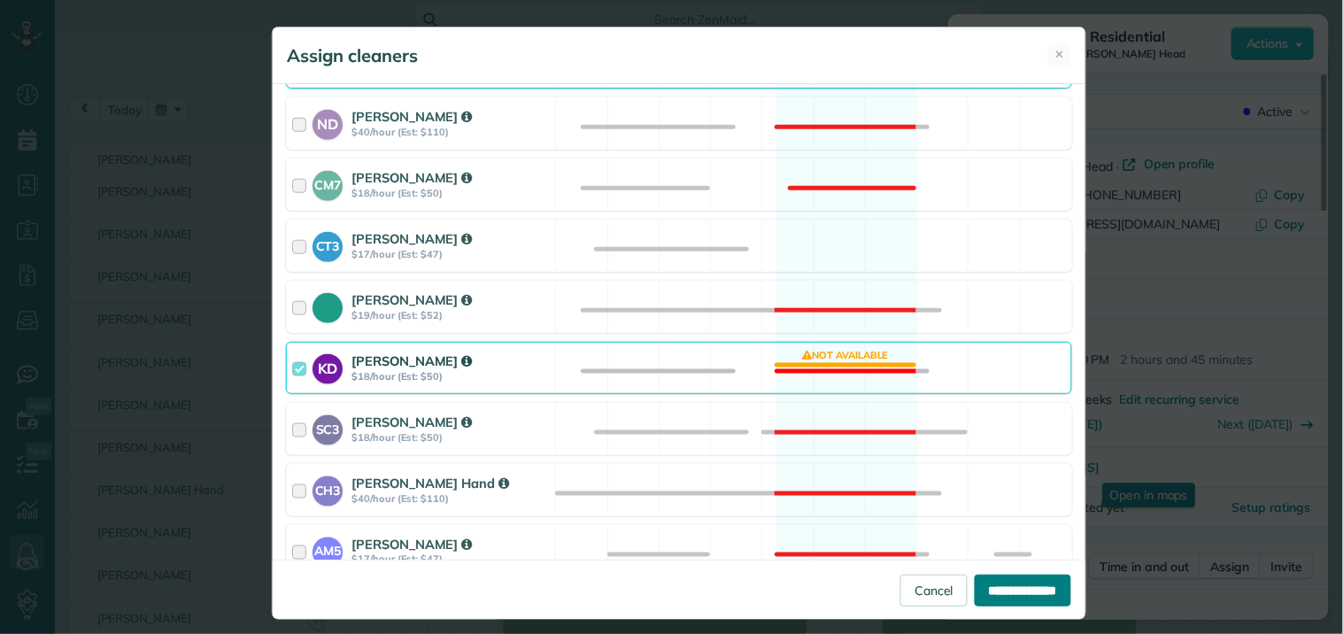
click at [985, 595] on input "**********" at bounding box center [1023, 591] width 97 height 32
type input "**********"
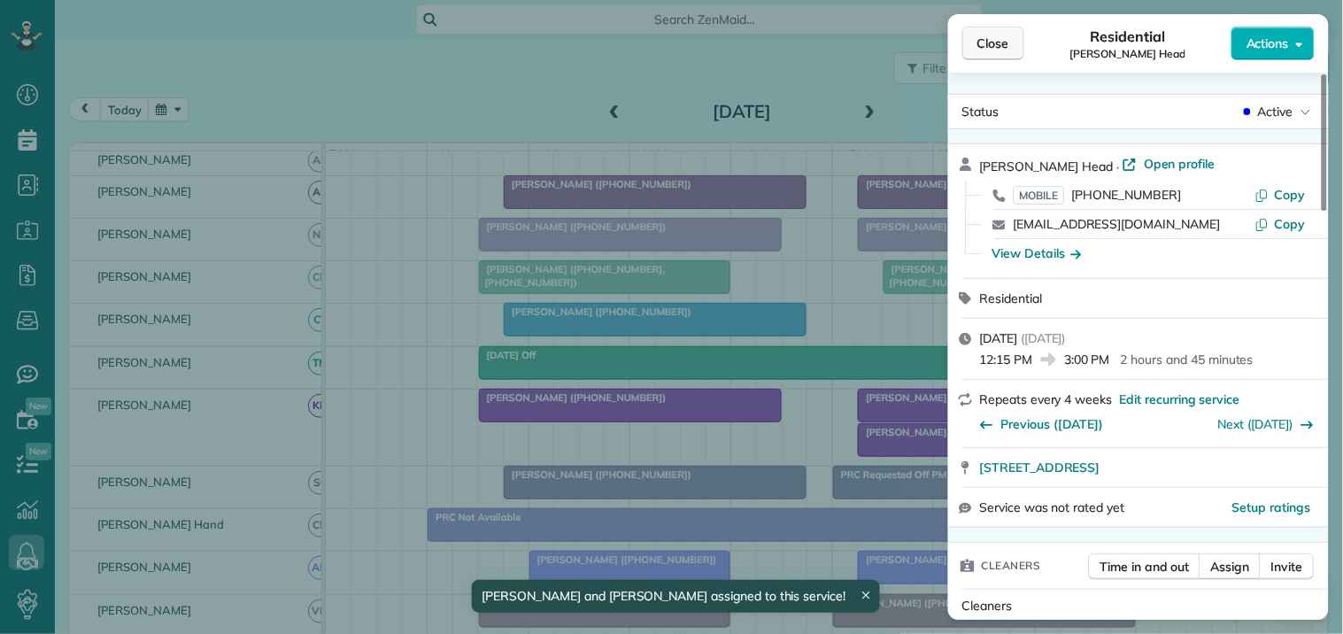
click at [999, 43] on span "Close" at bounding box center [994, 44] width 32 height 18
